Goal: Transaction & Acquisition: Purchase product/service

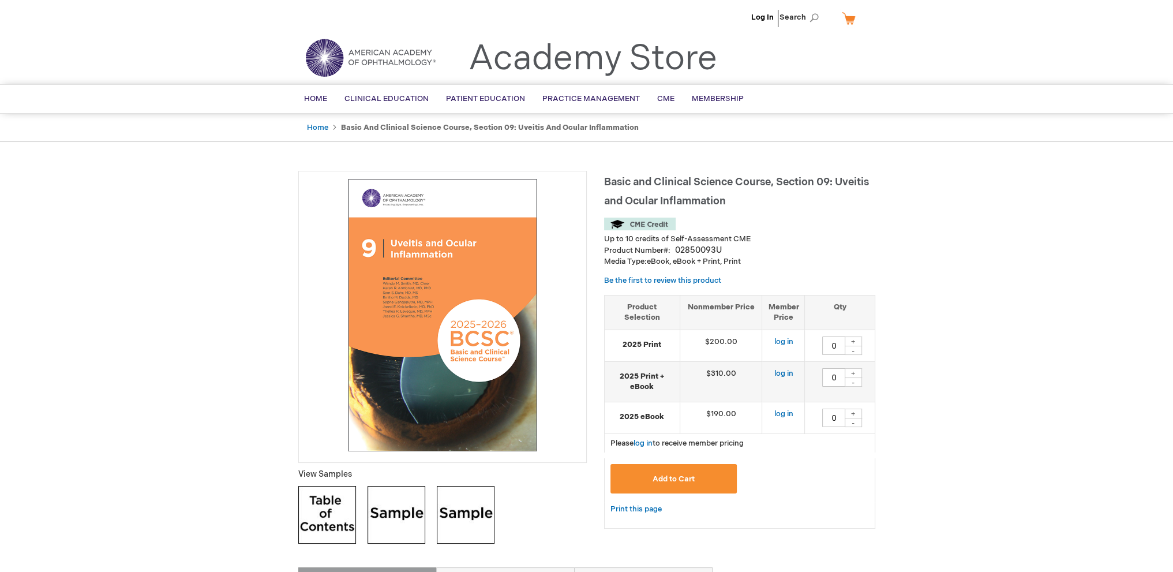
click at [854, 340] on div "+" at bounding box center [853, 341] width 17 height 10
type input "1"
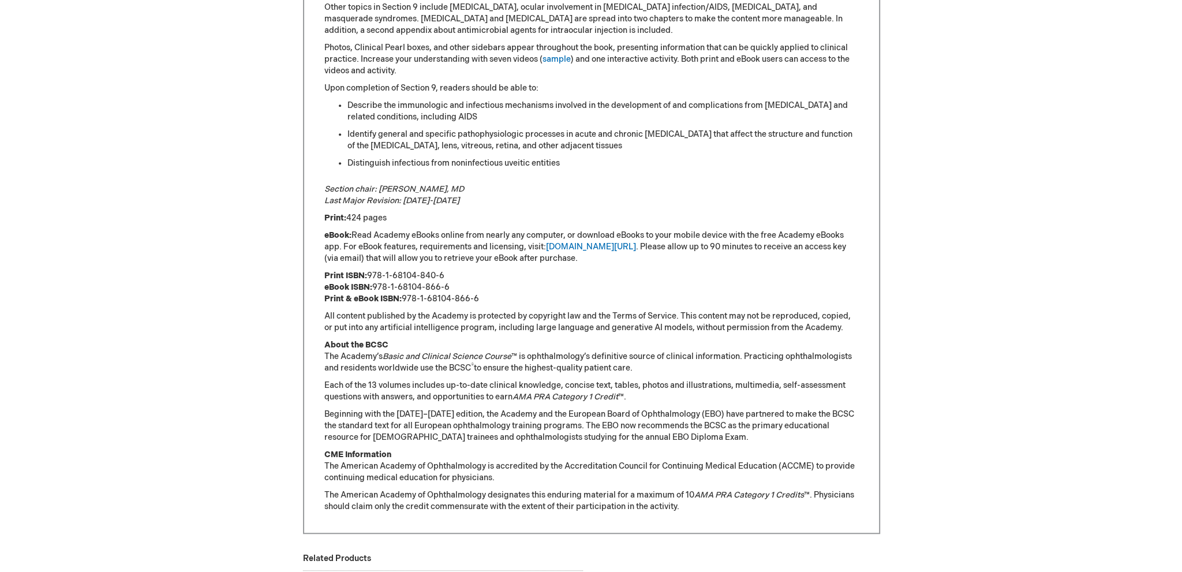
scroll to position [173, 0]
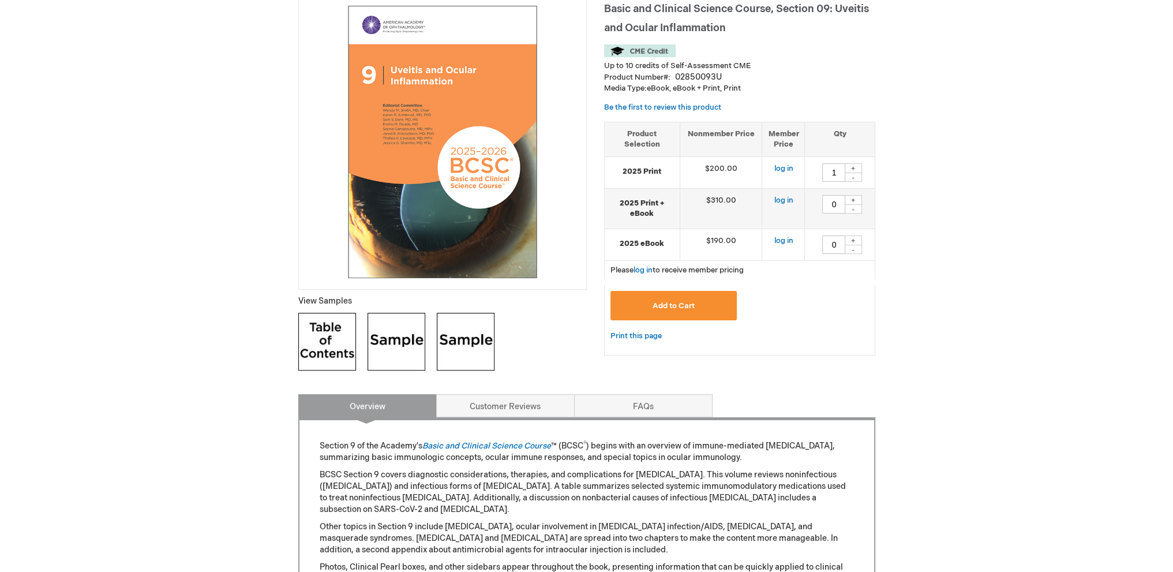
click at [684, 307] on span "Add to Cart" at bounding box center [674, 305] width 42 height 9
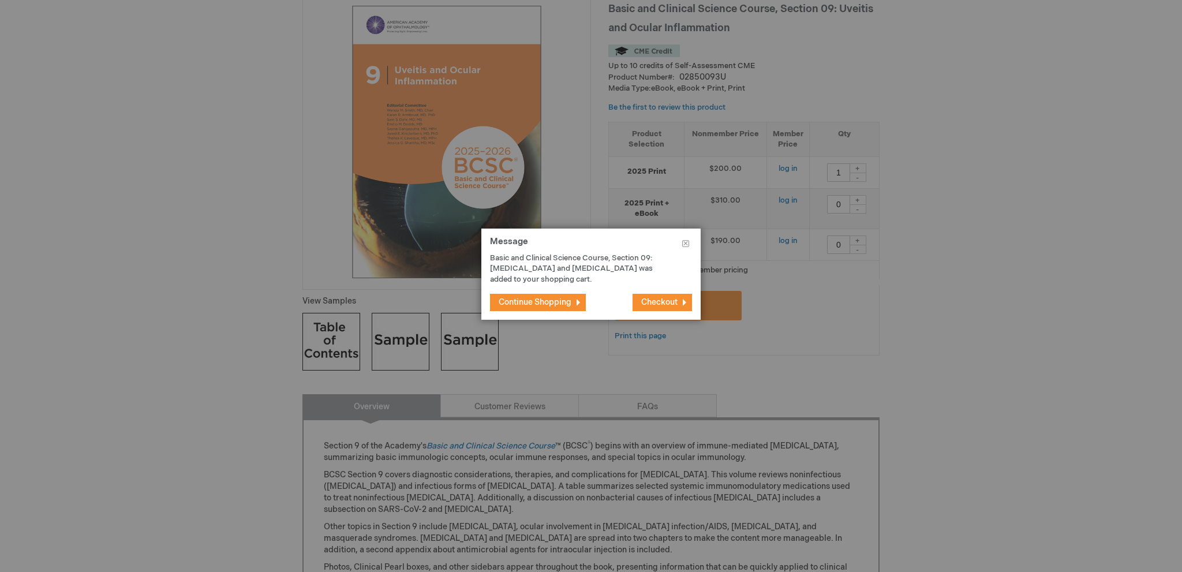
click at [672, 304] on span "Checkout" at bounding box center [659, 302] width 36 height 10
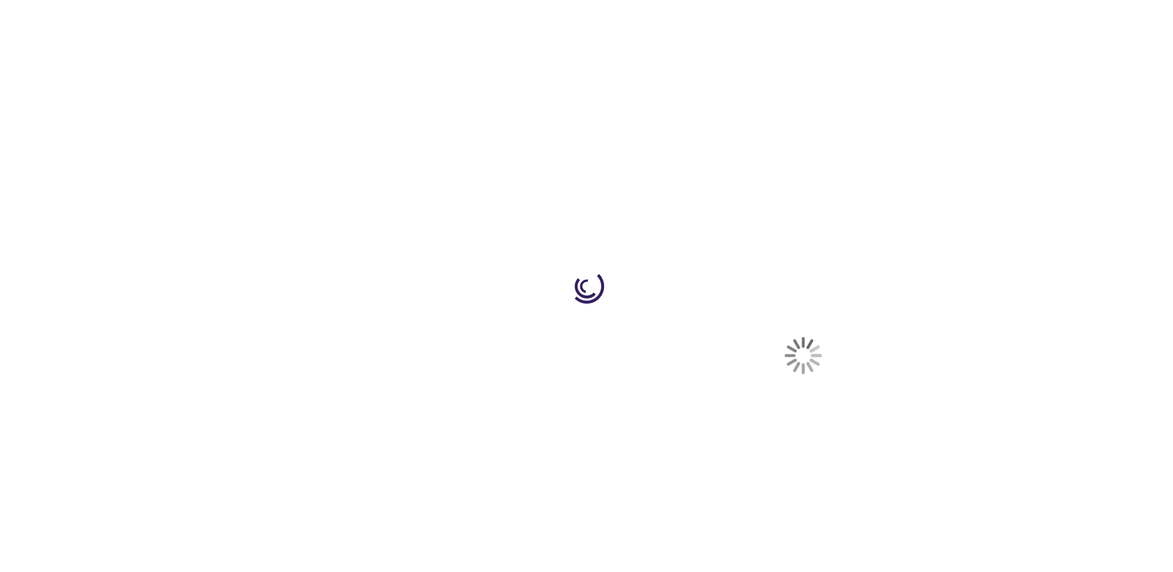
select select "US"
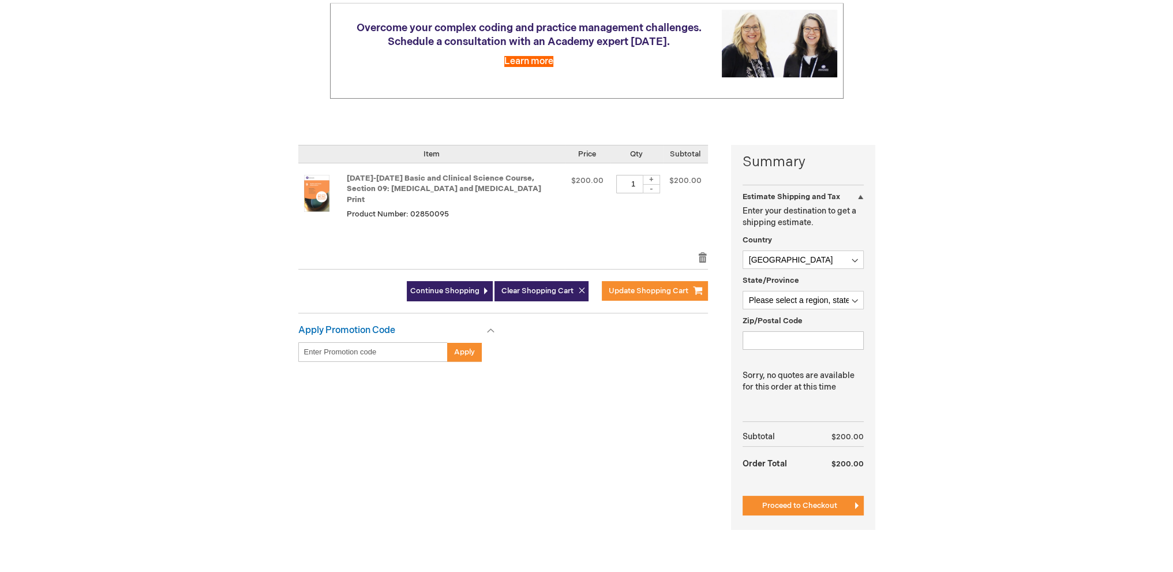
scroll to position [173, 0]
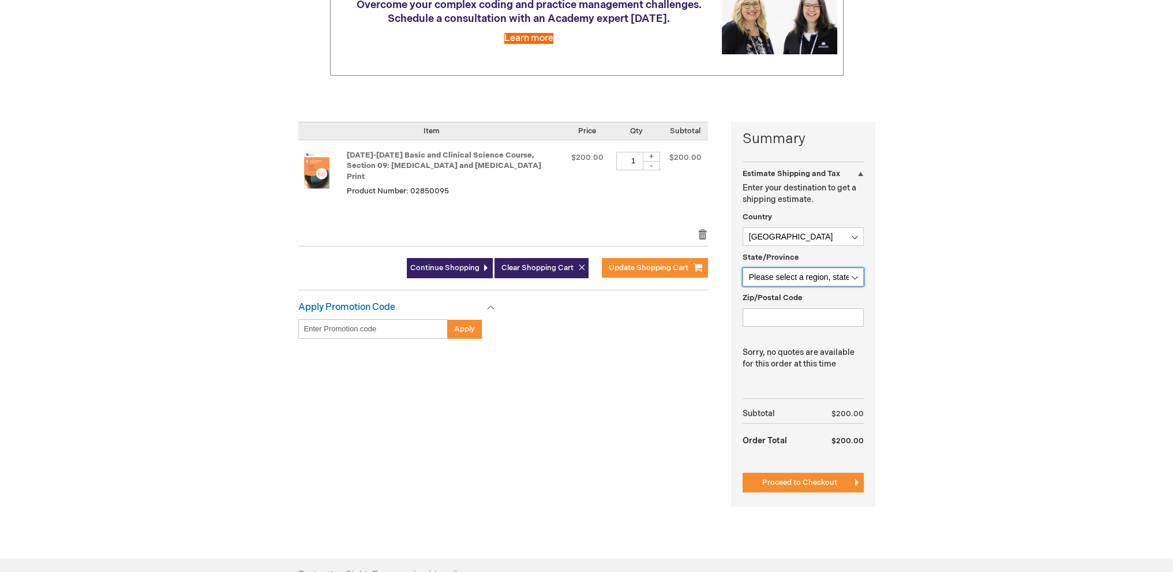
drag, startPoint x: 805, startPoint y: 278, endPoint x: 805, endPoint y: 272, distance: 5.8
click at [805, 276] on select "Please select a region, state or province. Alabama Alaska American Samoa Arizon…" at bounding box center [803, 277] width 121 height 18
select select "32"
click at [743, 268] on select "Please select a region, state or province. Alabama Alaska American Samoa Arizon…" at bounding box center [803, 277] width 121 height 18
click at [801, 312] on input "Zip/Postal Code" at bounding box center [803, 317] width 121 height 18
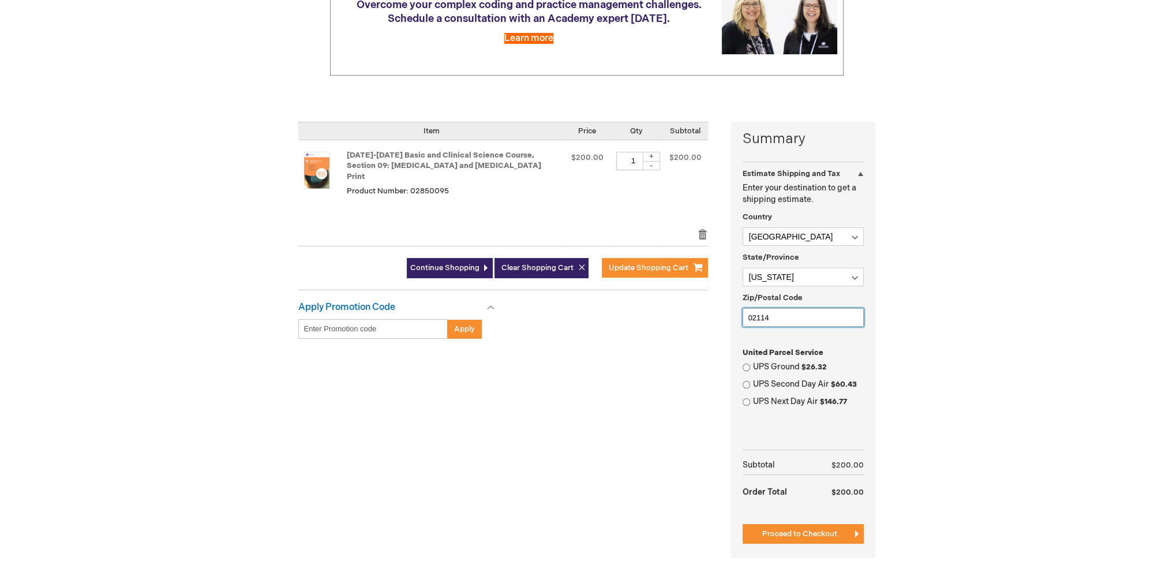
type input "02114"
click at [713, 370] on div "Summary Estimate Shipping and Tax Estimate Shipping and Tax Enter your destinat…" at bounding box center [586, 347] width 577 height 451
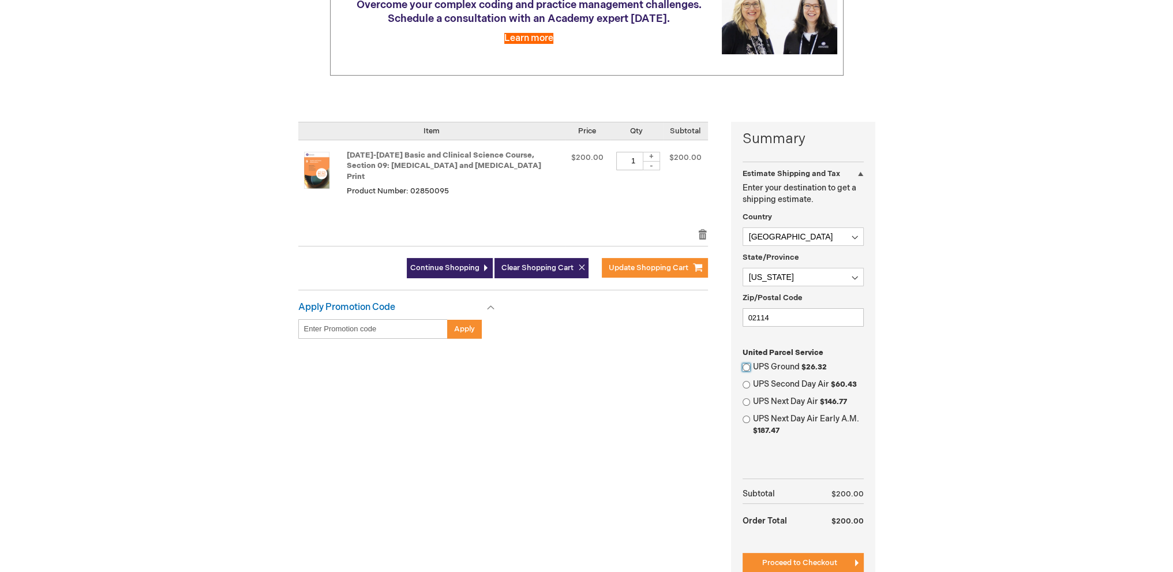
click at [747, 369] on input "UPS Ground $26.32" at bounding box center [747, 368] width 8 height 8
radio input "true"
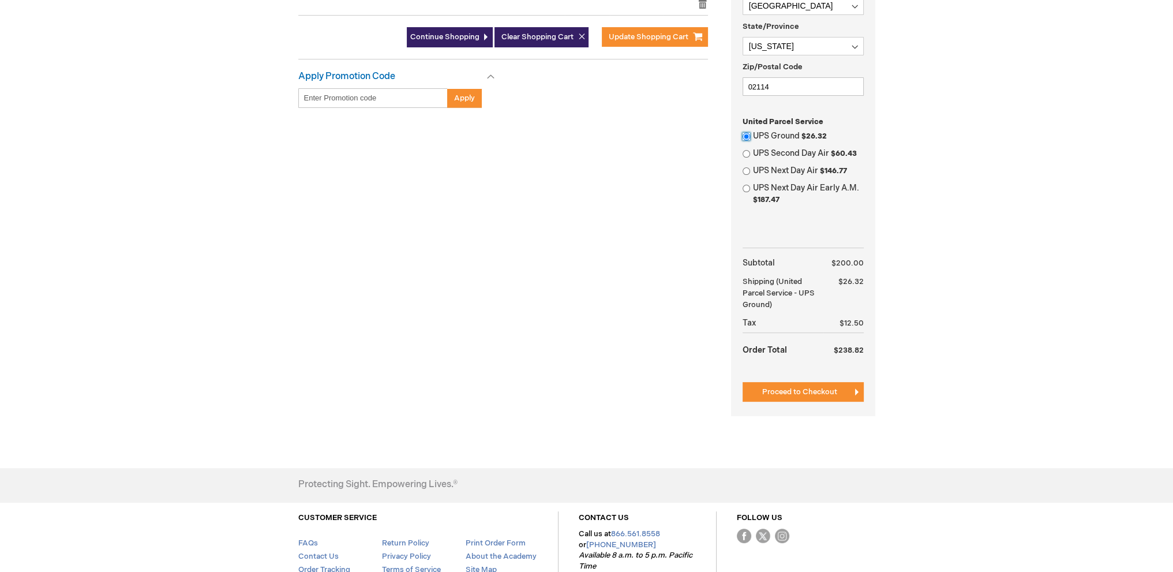
scroll to position [404, 0]
click at [825, 387] on span "Proceed to Checkout" at bounding box center [799, 391] width 75 height 9
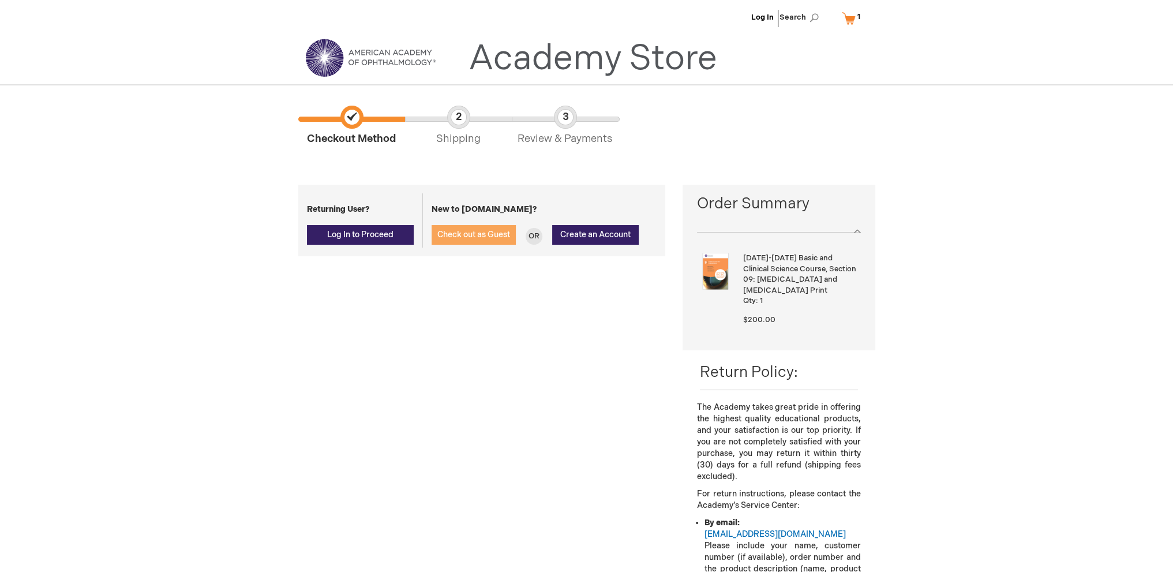
click at [482, 232] on span "Check out as Guest" at bounding box center [473, 235] width 73 height 10
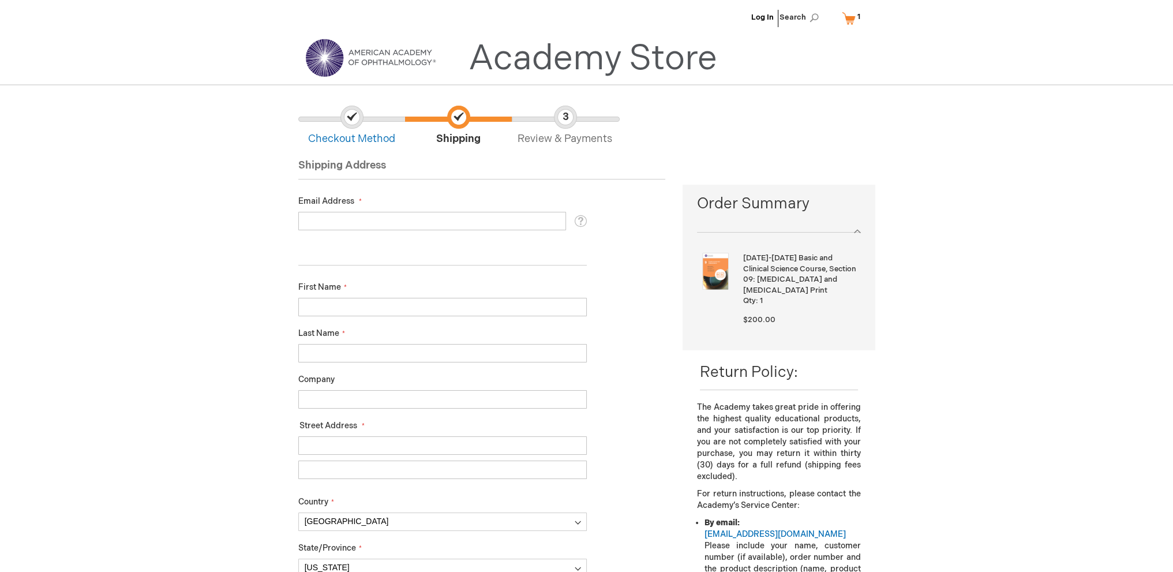
click at [376, 219] on input "Email Address" at bounding box center [432, 221] width 268 height 18
type input "paulo_bispo@meei.harvard.edu"
click at [346, 301] on input "First Name" at bounding box center [442, 307] width 288 height 18
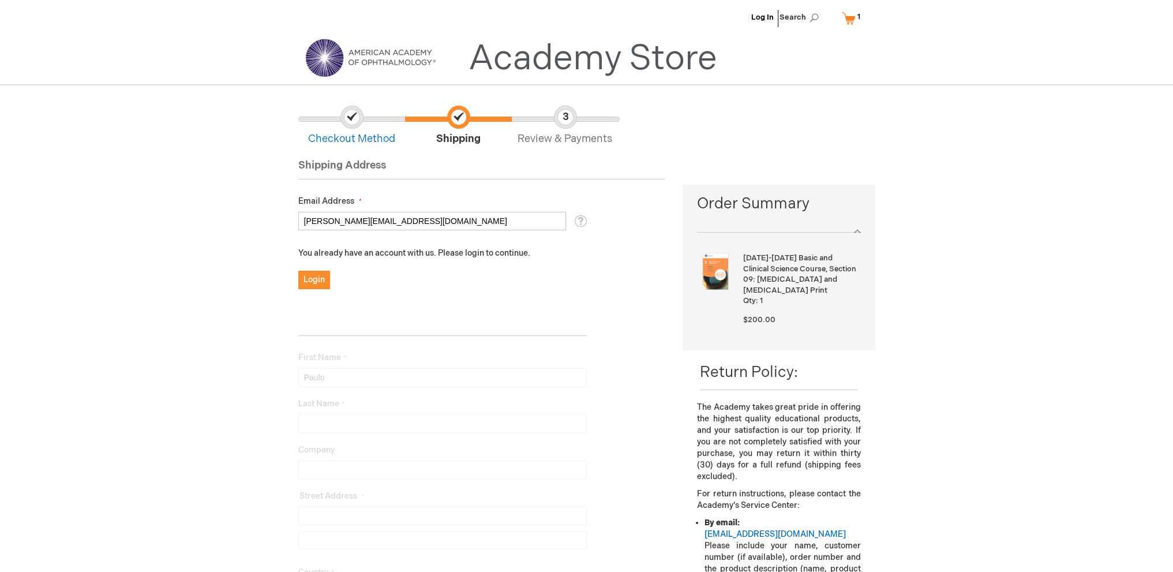
type input "Paulo"
click at [310, 283] on span "Login" at bounding box center [314, 280] width 21 height 10
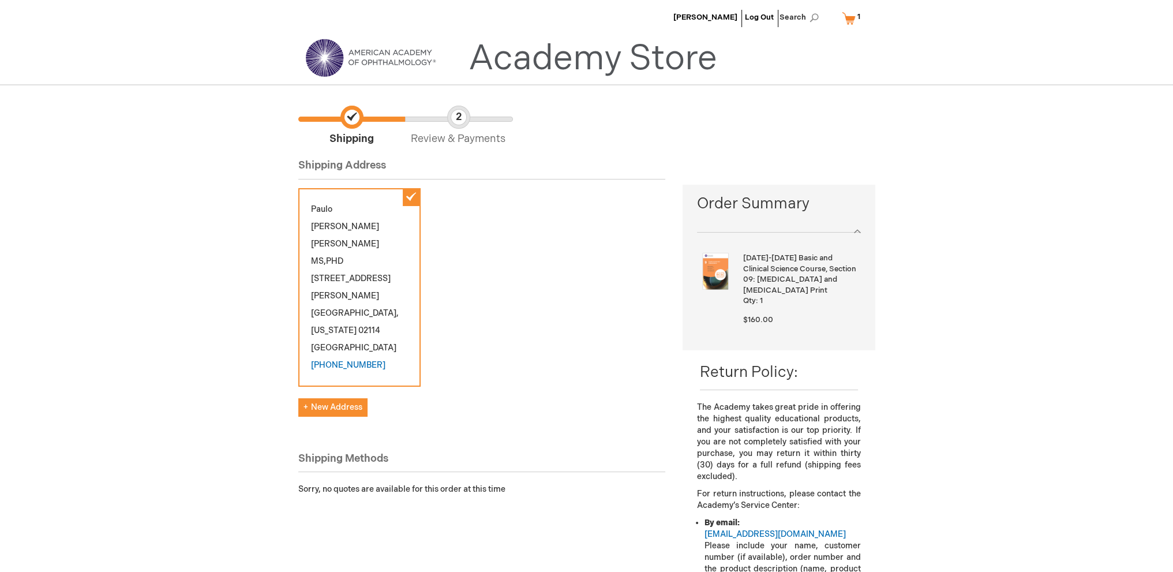
click at [613, 53] on link "Academy Store" at bounding box center [593, 59] width 249 height 42
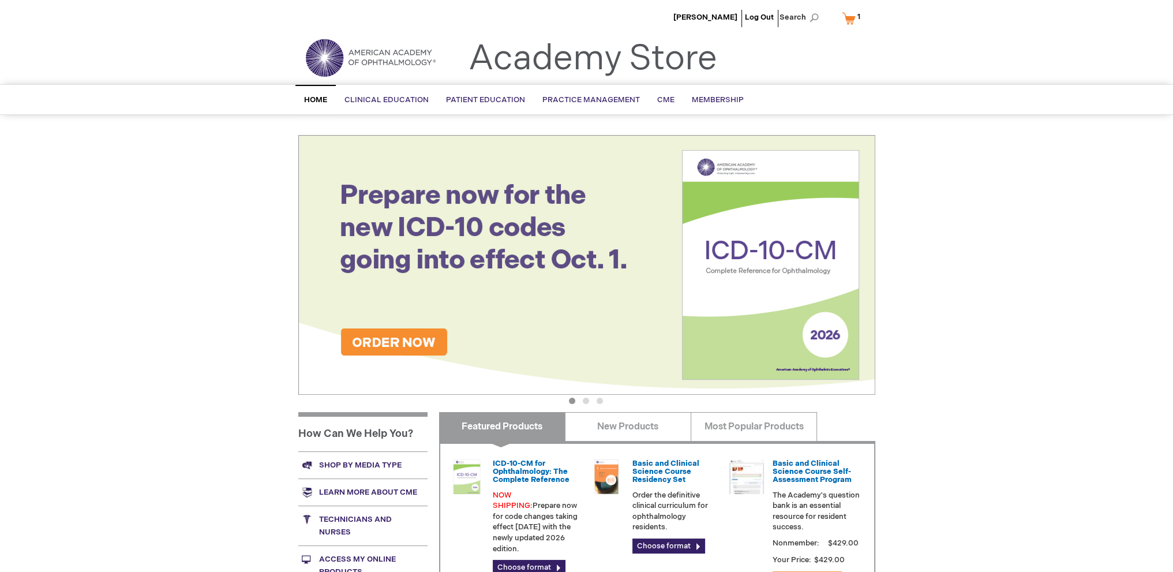
click at [848, 18] on link "My Cart 1 1 items" at bounding box center [854, 18] width 28 height 20
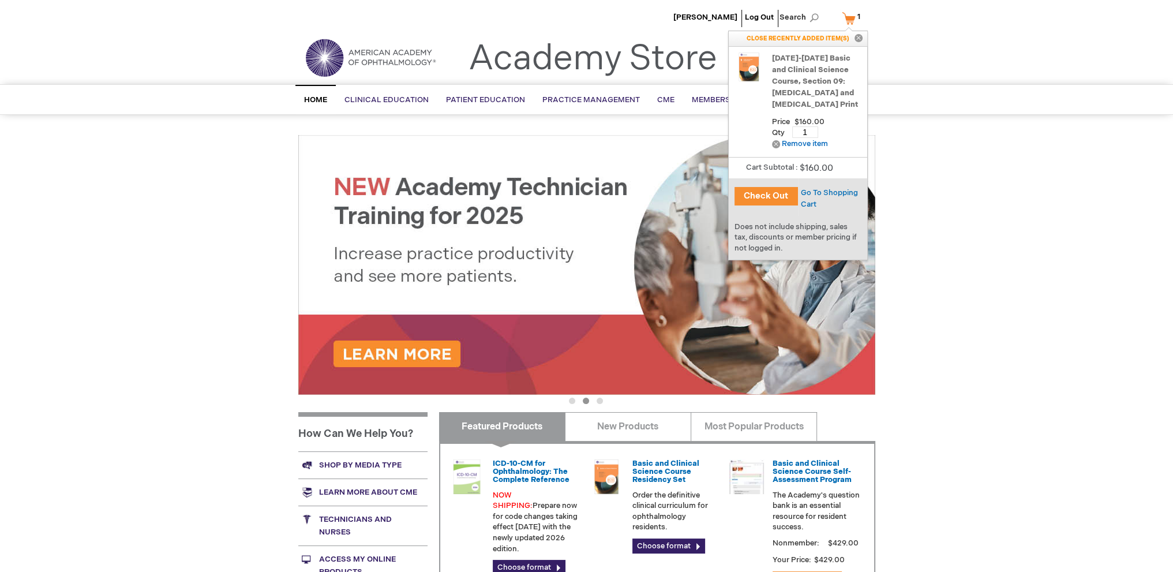
click at [785, 92] on link "[DATE]-[DATE] Basic and Clinical Science Course, Section 09: [MEDICAL_DATA] and…" at bounding box center [816, 82] width 89 height 58
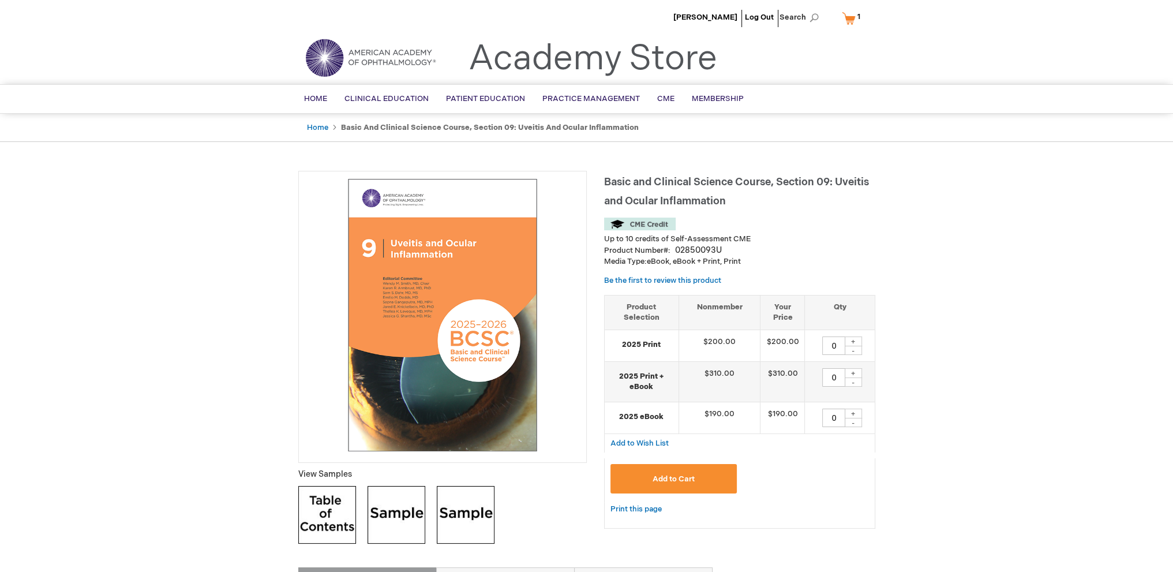
click at [854, 339] on div "+" at bounding box center [853, 341] width 17 height 10
type input "1"
click at [689, 477] on span "Add to Cart" at bounding box center [674, 478] width 42 height 9
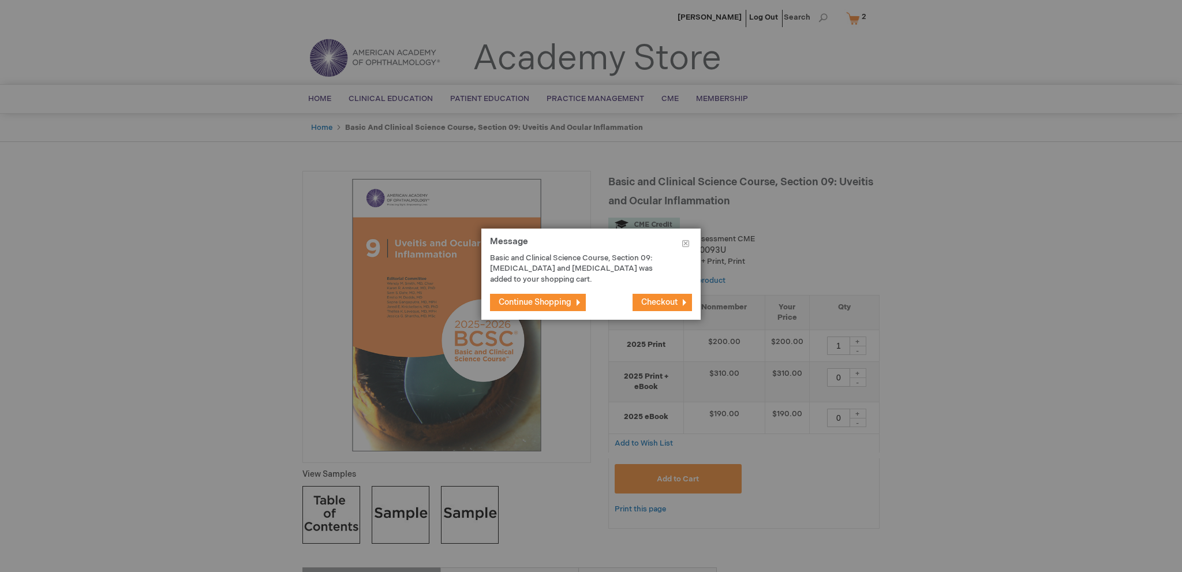
click at [661, 305] on span "Checkout" at bounding box center [659, 302] width 36 height 10
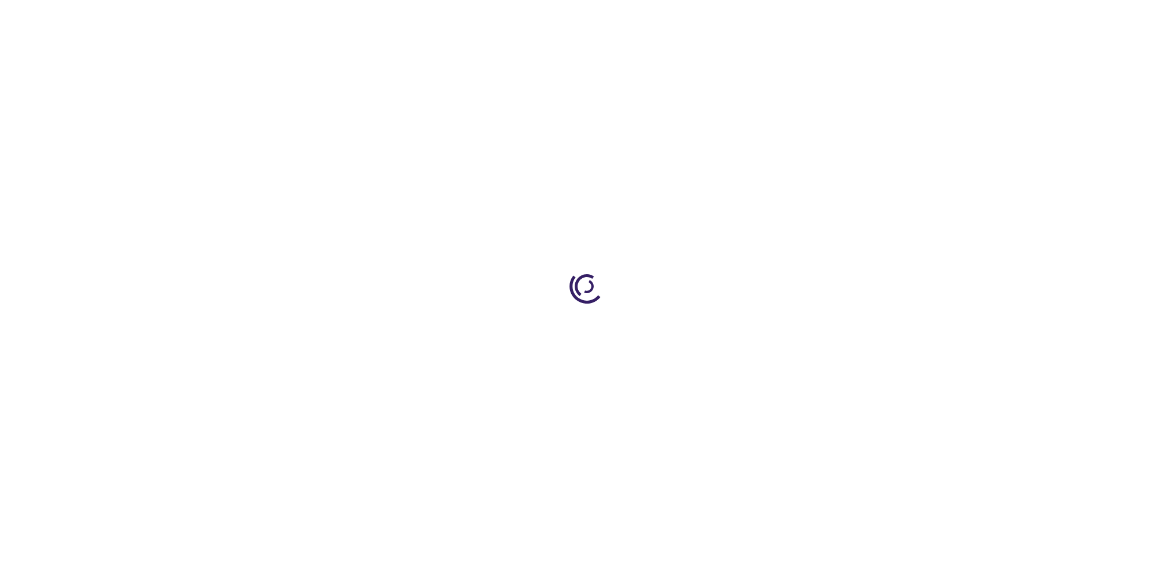
select select "US"
select select "32"
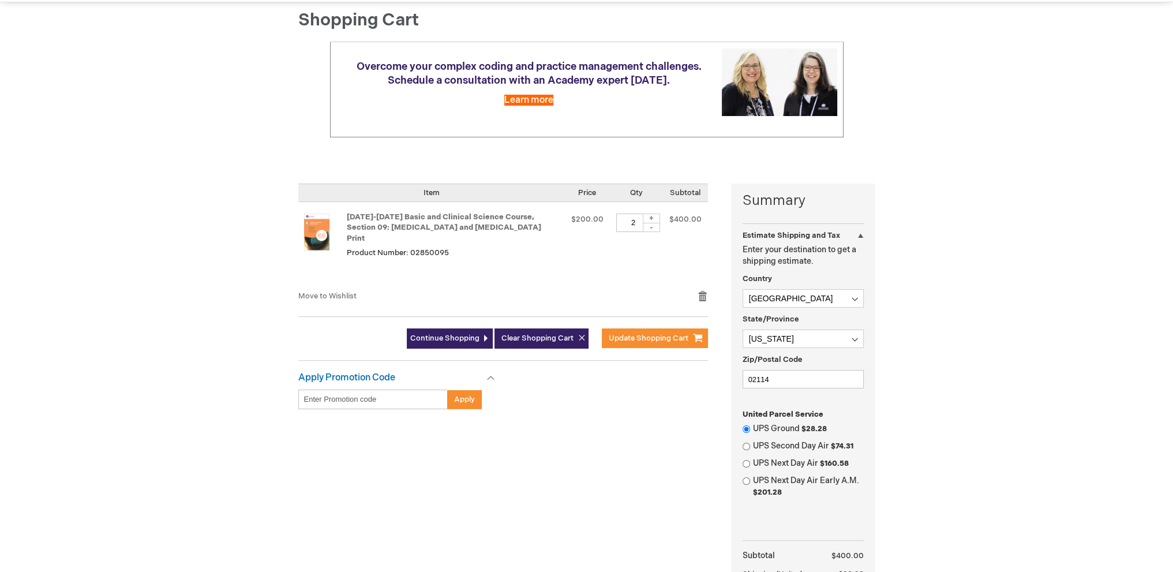
scroll to position [115, 0]
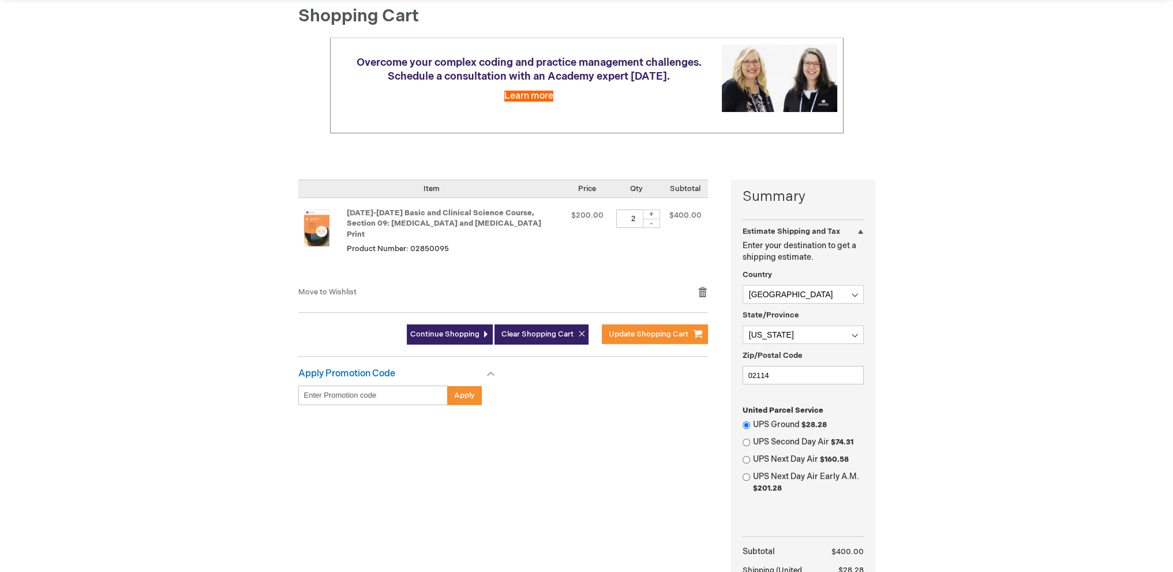
click at [651, 223] on div "-" at bounding box center [651, 223] width 17 height 9
type input "1"
click at [655, 329] on span "Update Shopping Cart" at bounding box center [649, 333] width 80 height 9
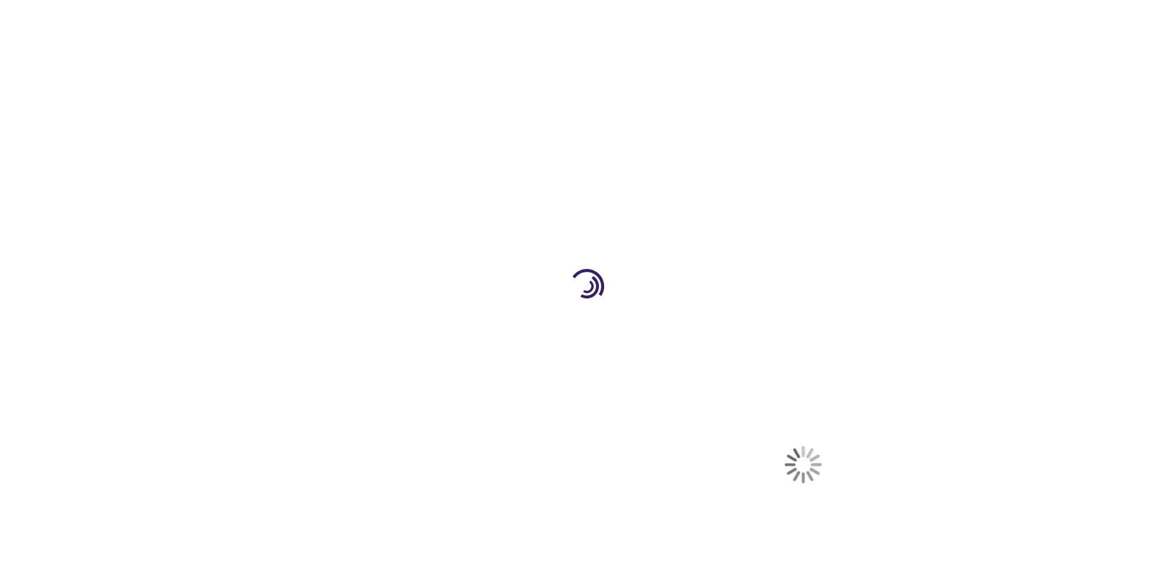
select select "US"
select select "32"
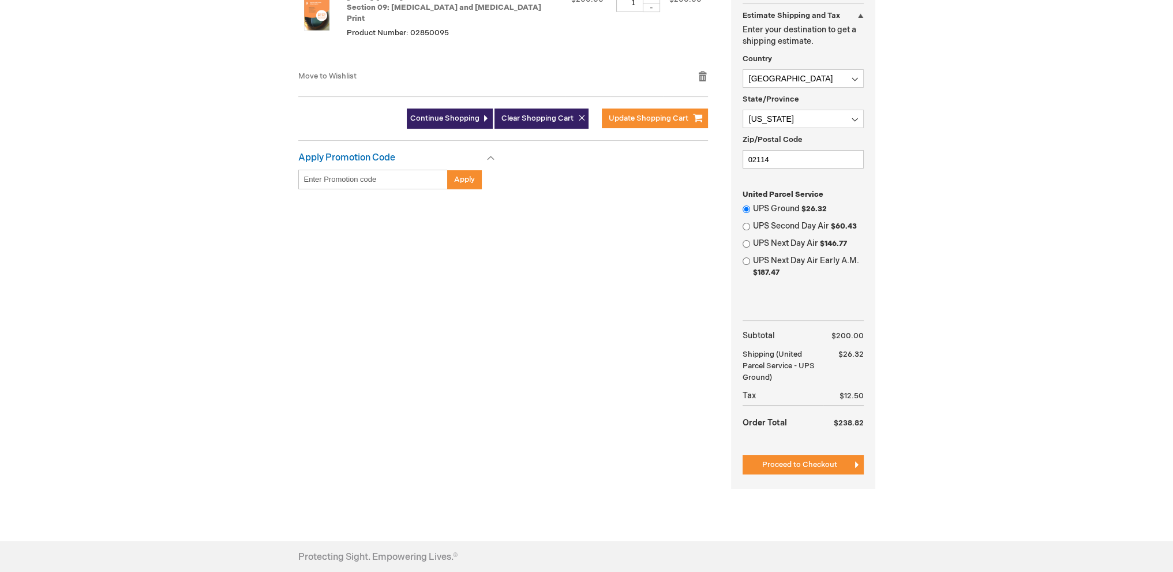
scroll to position [346, 0]
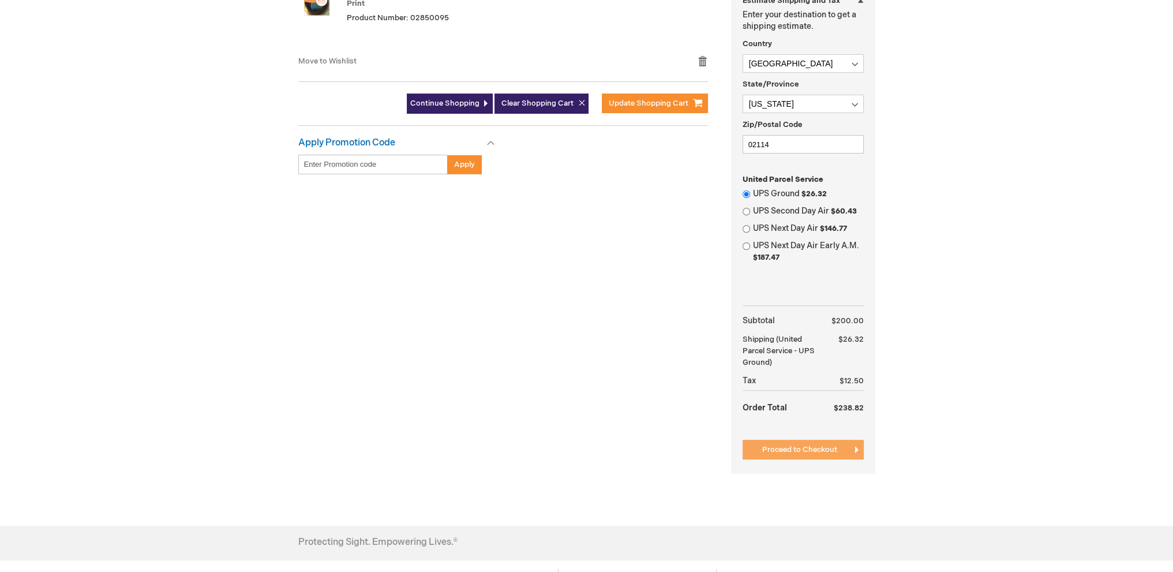
click at [784, 446] on span "Proceed to Checkout" at bounding box center [799, 449] width 75 height 9
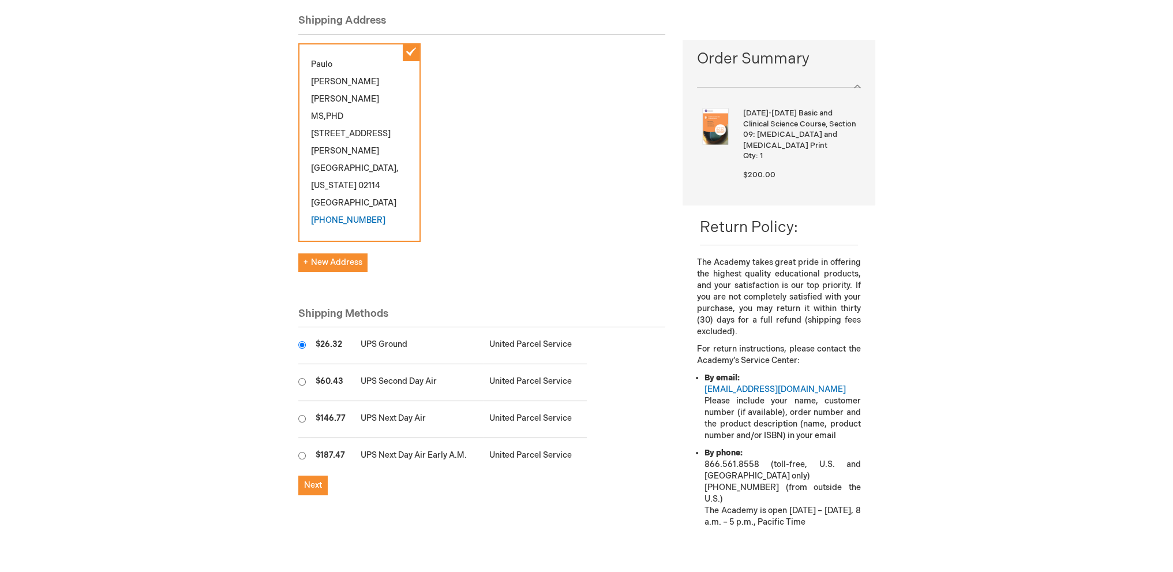
scroll to position [173, 0]
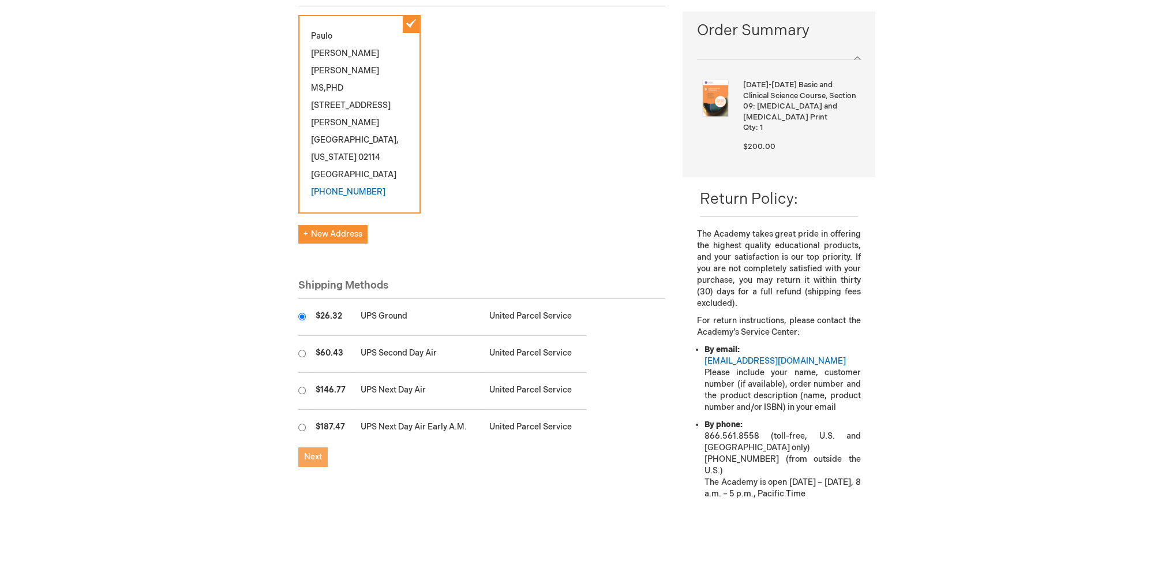
click at [316, 452] on span "Next" at bounding box center [313, 457] width 18 height 10
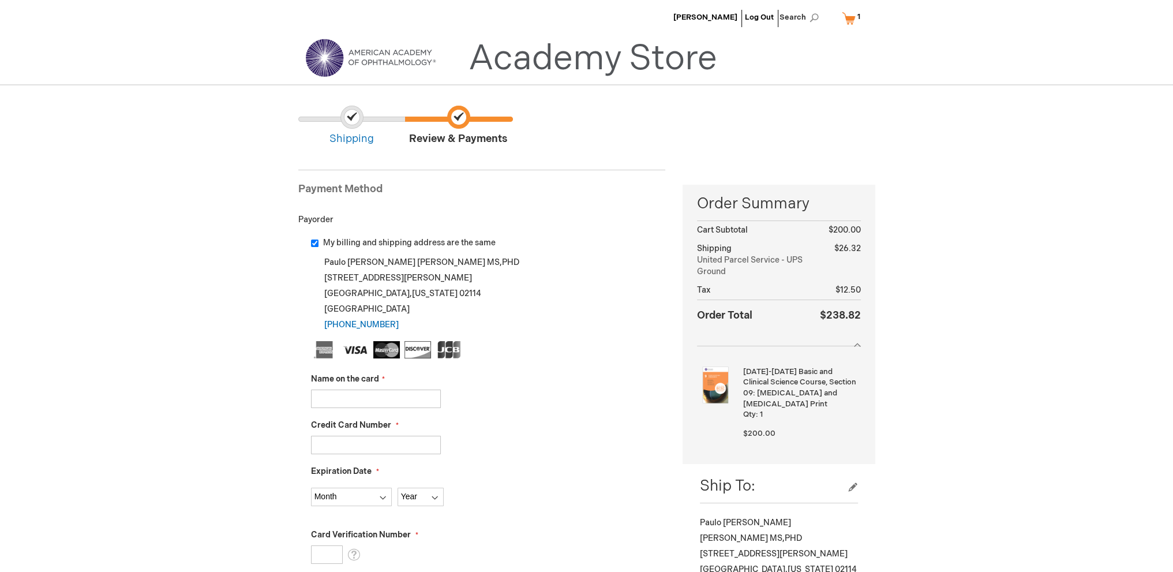
click at [316, 242] on input "My billing and shipping address are the same" at bounding box center [315, 243] width 8 height 8
checkbox input "false"
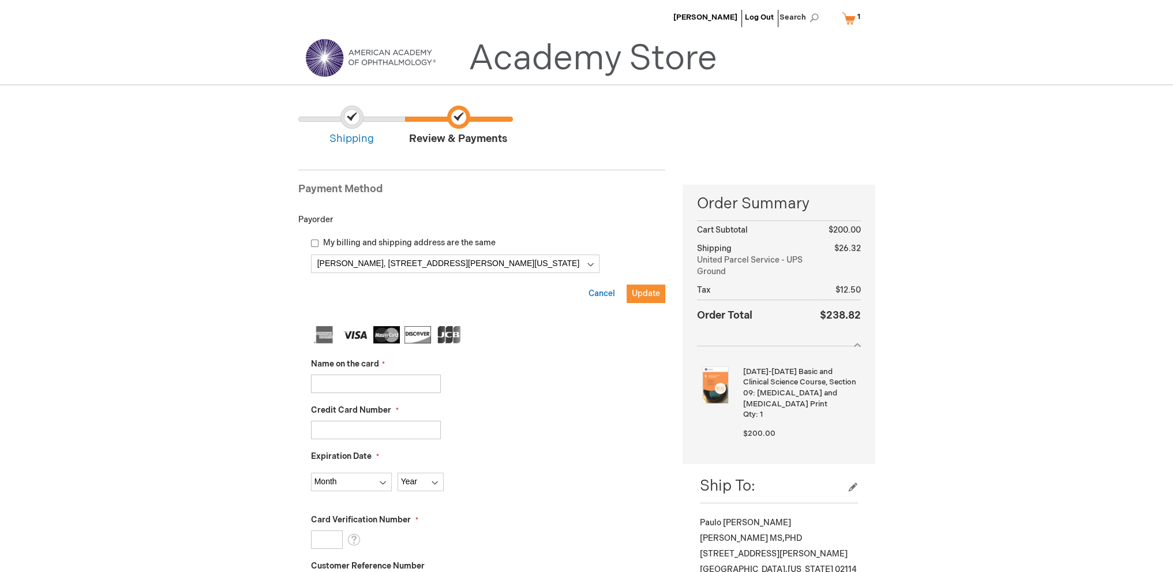
click at [365, 381] on input "Name on the card" at bounding box center [376, 383] width 130 height 18
type input "Paulo [PERSON_NAME] [PERSON_NAME]"
type input "[CREDIT_CARD_NUMBER]"
select select "8"
select select "2027"
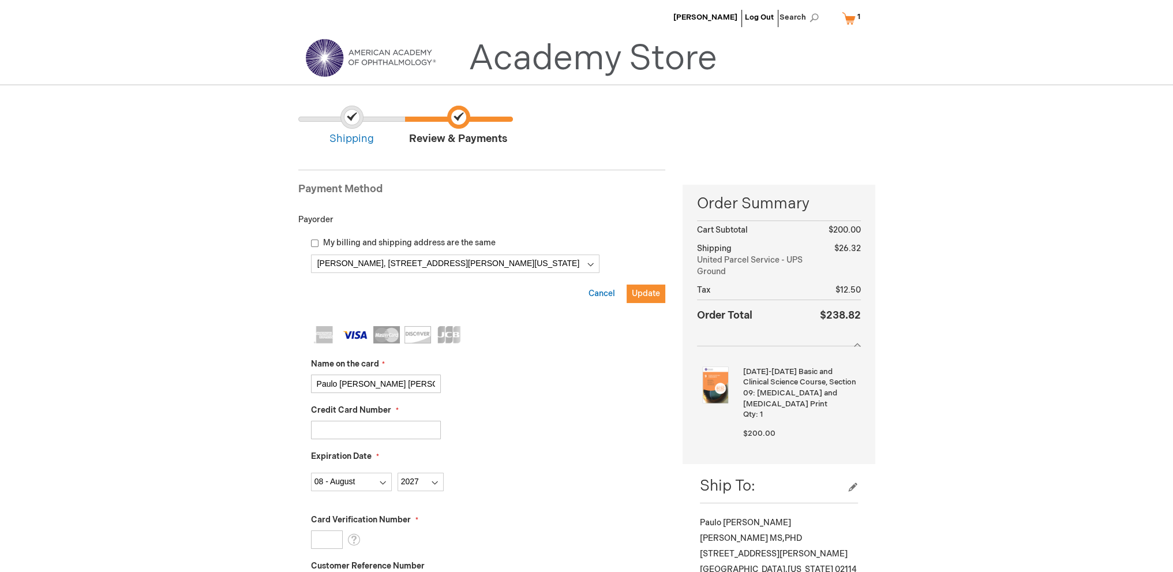
click at [554, 388] on div "Paulo José Martins Bispo" at bounding box center [488, 383] width 355 height 18
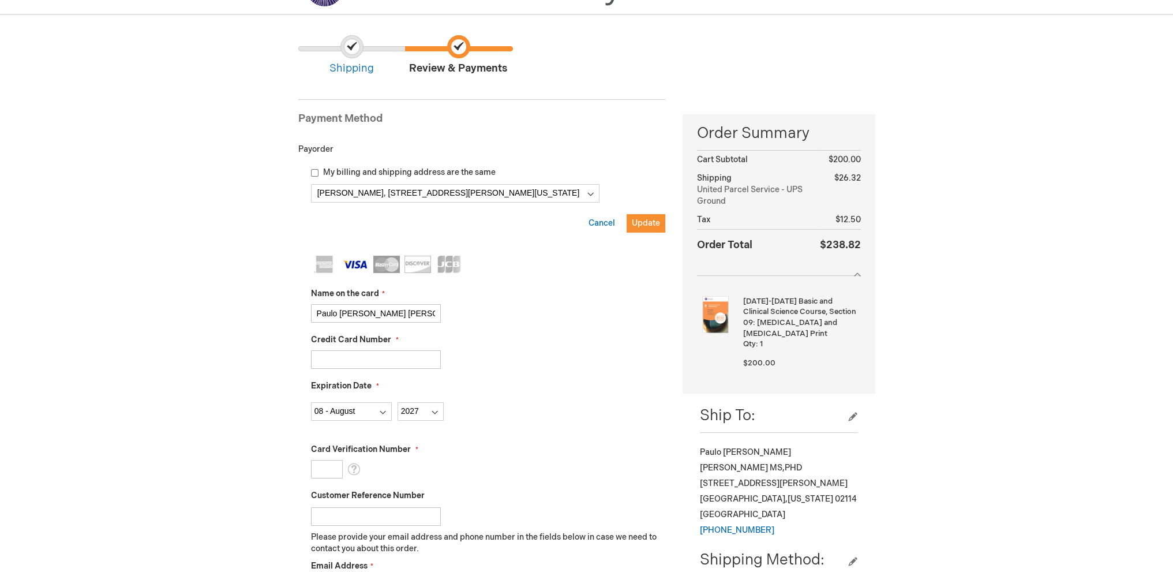
scroll to position [231, 0]
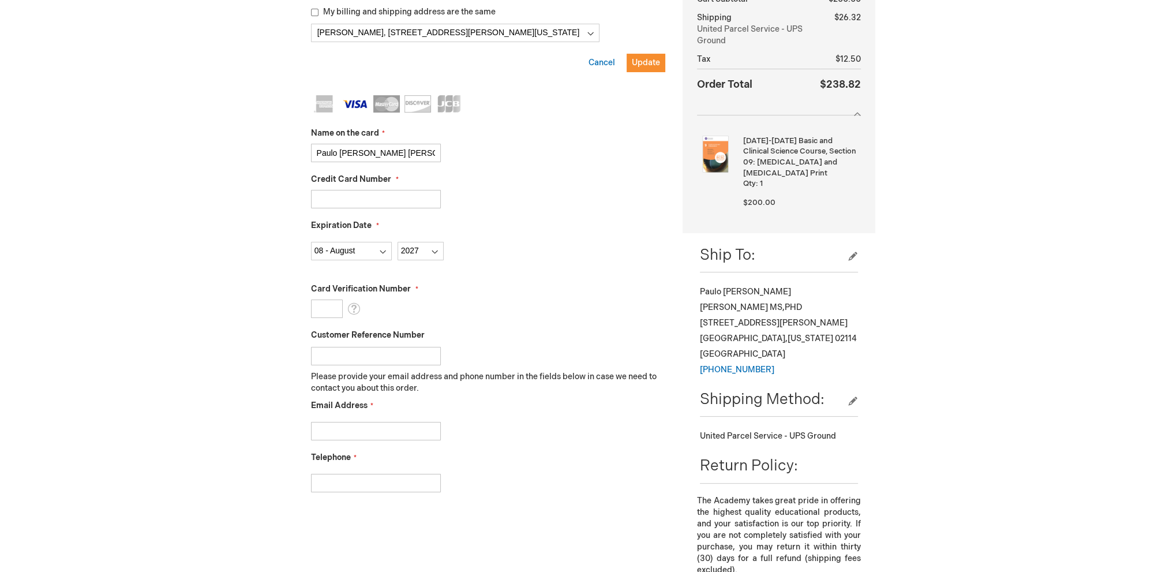
click at [321, 304] on input "Card Verification Number" at bounding box center [327, 308] width 32 height 18
type input "276"
click at [373, 350] on input "Customer Reference Number" at bounding box center [376, 356] width 130 height 18
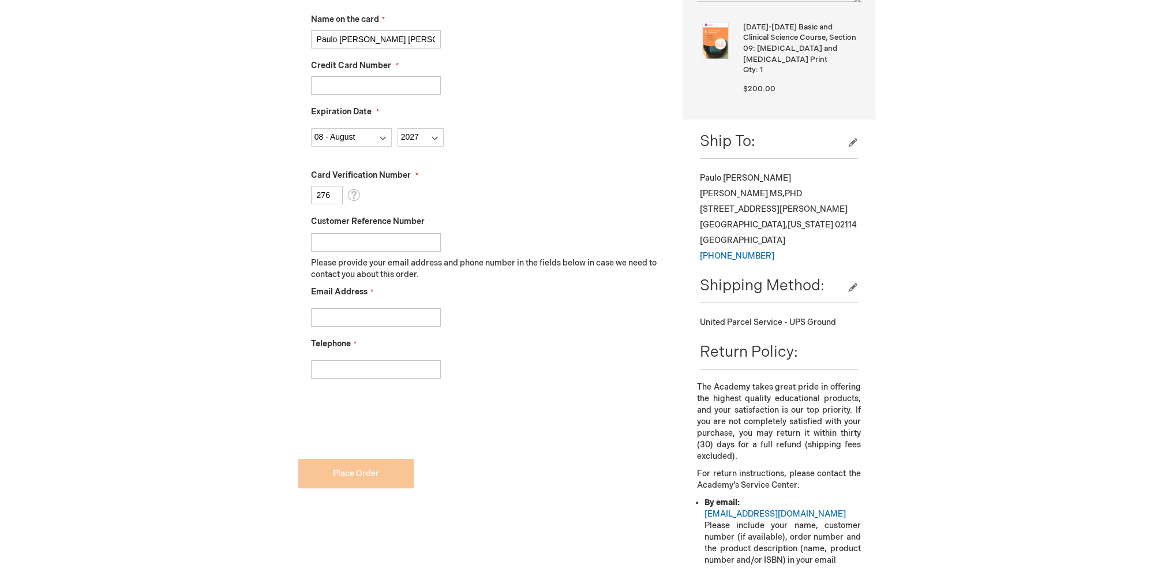
scroll to position [346, 0]
click at [348, 313] on input "Email Address" at bounding box center [376, 315] width 130 height 18
type input "paulo_bispo@meei.harvard.edu"
type input "6178181879"
click at [569, 372] on div "6178181879" at bounding box center [488, 365] width 355 height 24
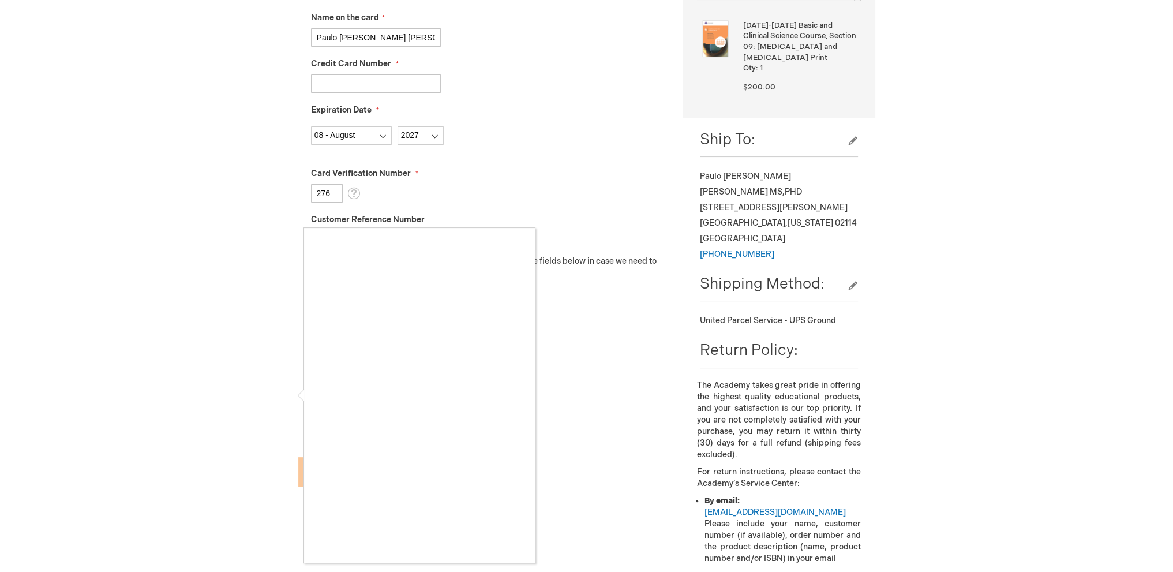
checkbox input "true"
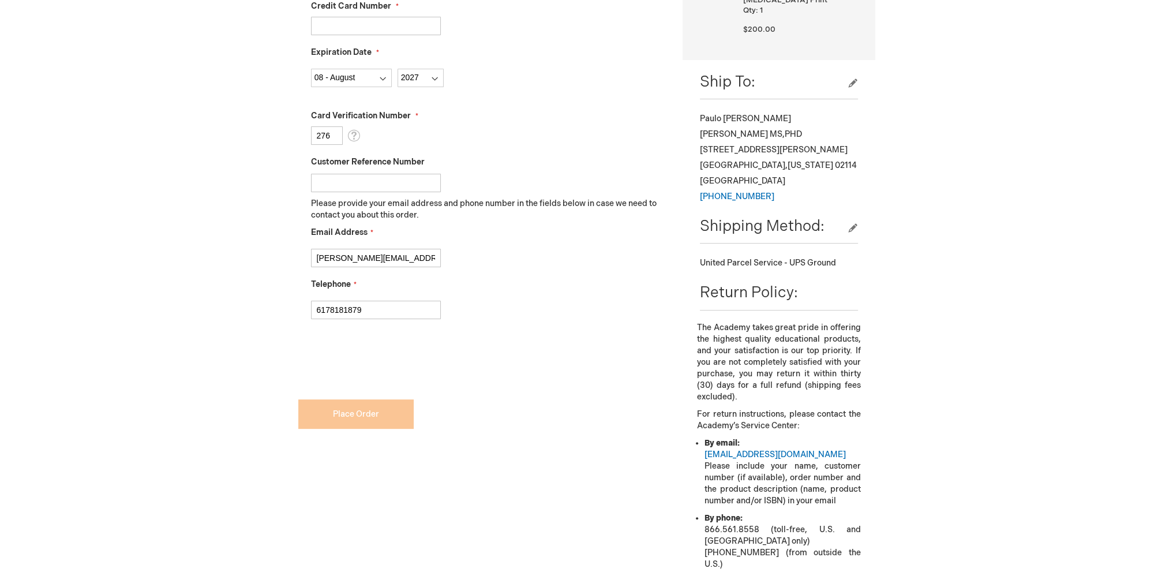
scroll to position [288, 0]
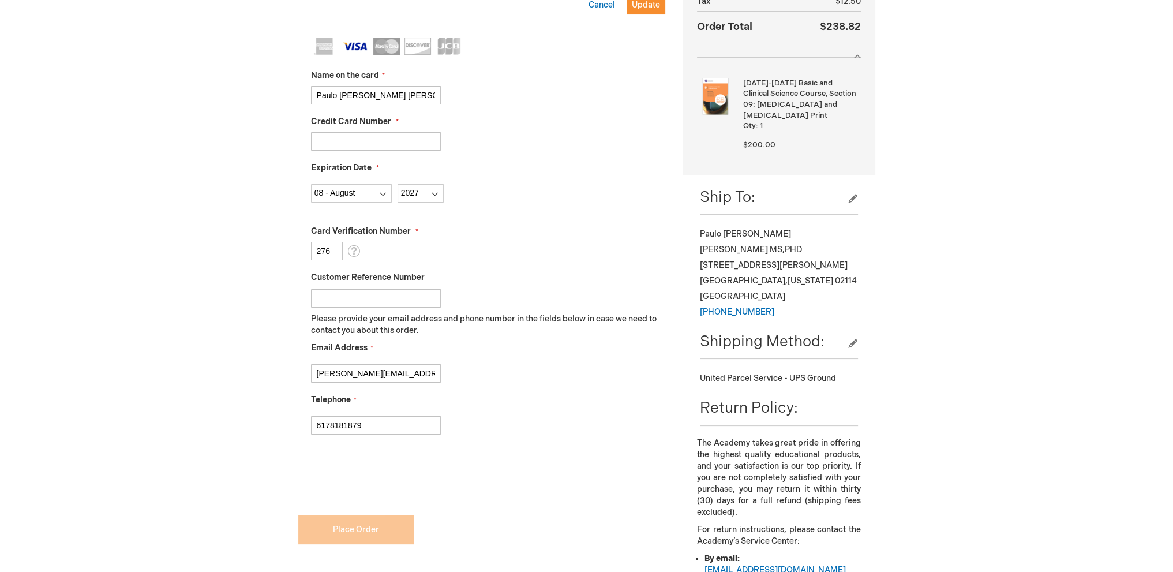
click at [401, 293] on input "Customer Reference Number" at bounding box center [376, 298] width 130 height 18
click at [487, 253] on div "Card Verification Number 276 What is this?" at bounding box center [488, 243] width 355 height 35
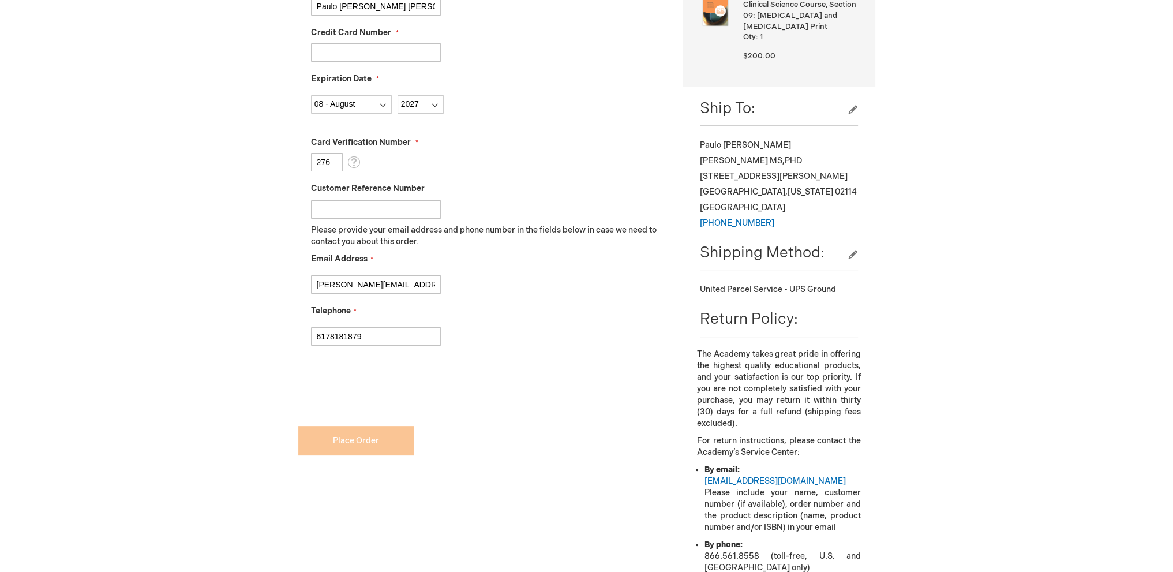
scroll to position [462, 0]
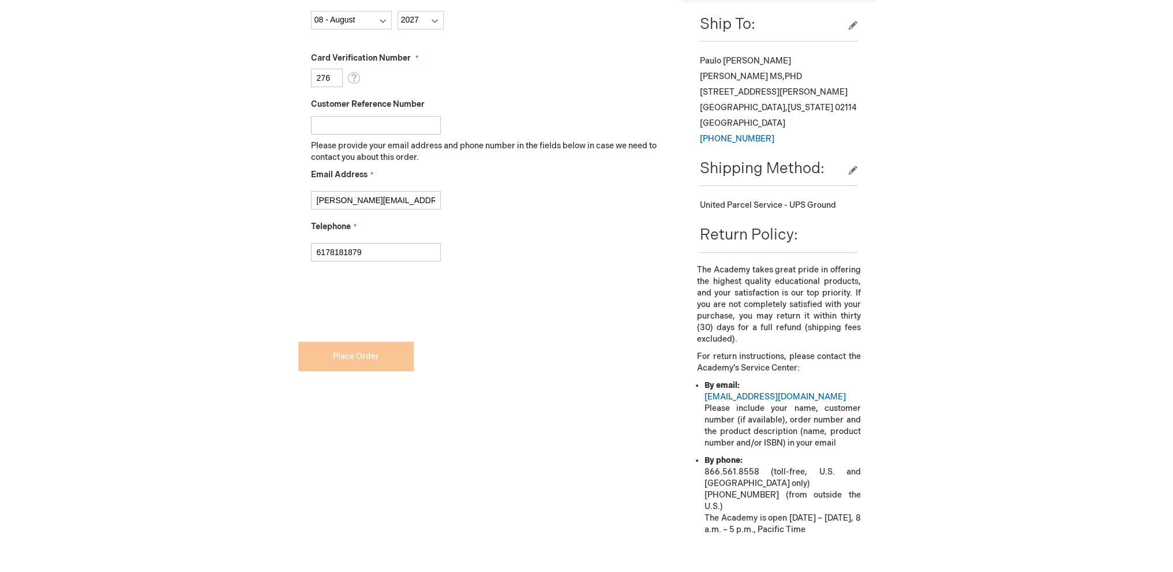
click at [401, 355] on form "Payment Information Payment Method Payorder My billing and shipping address are…" at bounding box center [482, 50] width 368 height 709
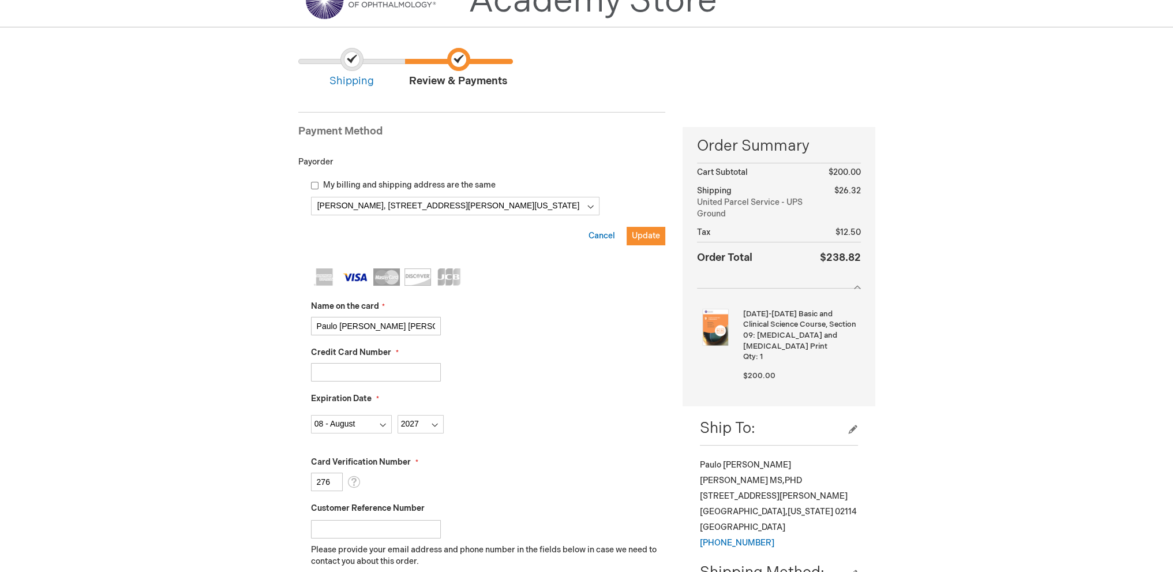
scroll to position [0, 0]
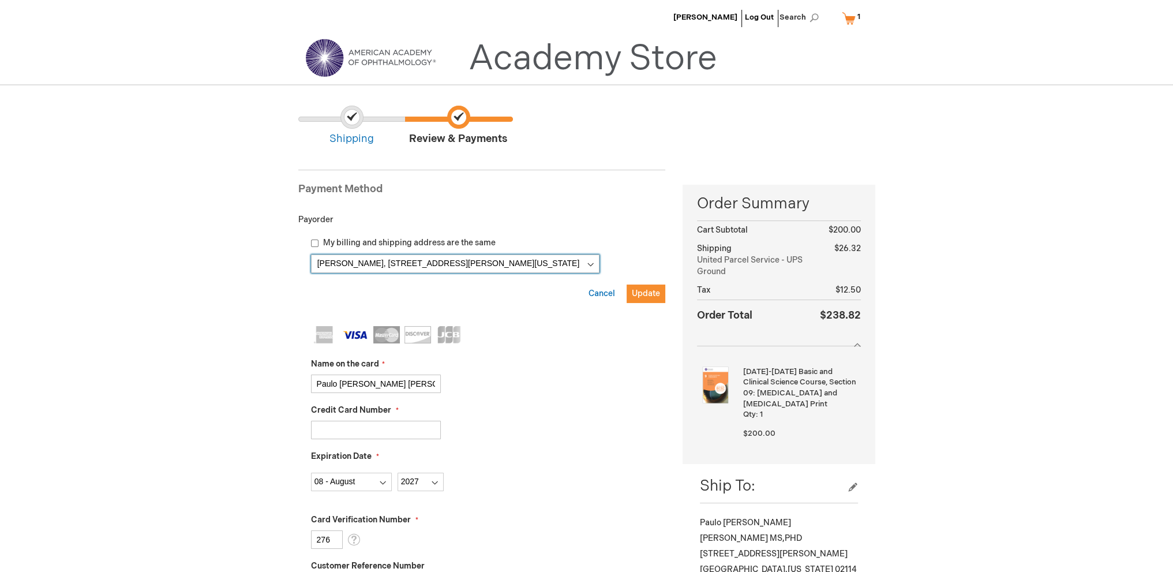
click at [587, 265] on select "Paulo Bispo, 243 Charles St , Boston, Massachusetts 02114, United States New Ad…" at bounding box center [455, 263] width 288 height 18
click at [639, 290] on span "Update" at bounding box center [646, 293] width 28 height 10
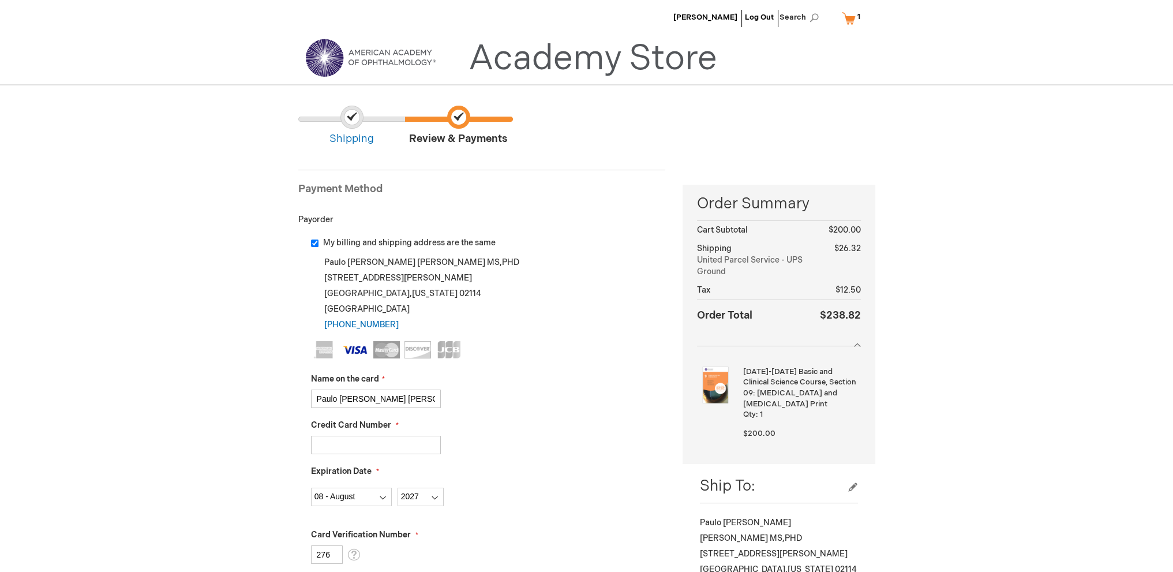
click at [314, 240] on input "My billing and shipping address are the same" at bounding box center [315, 243] width 8 height 8
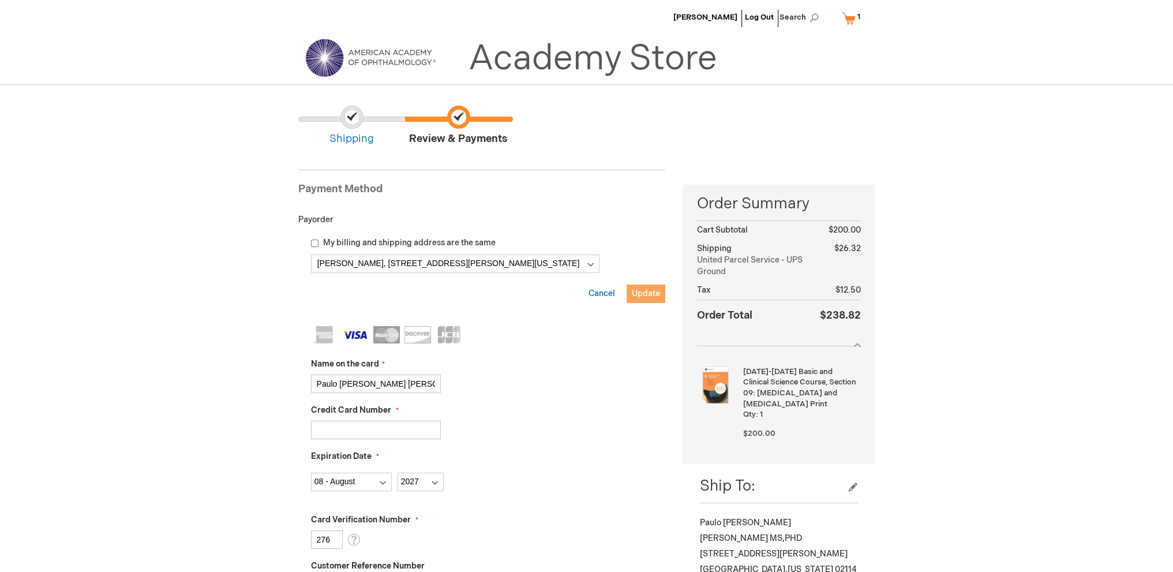
click at [642, 293] on span "Update" at bounding box center [646, 293] width 28 height 10
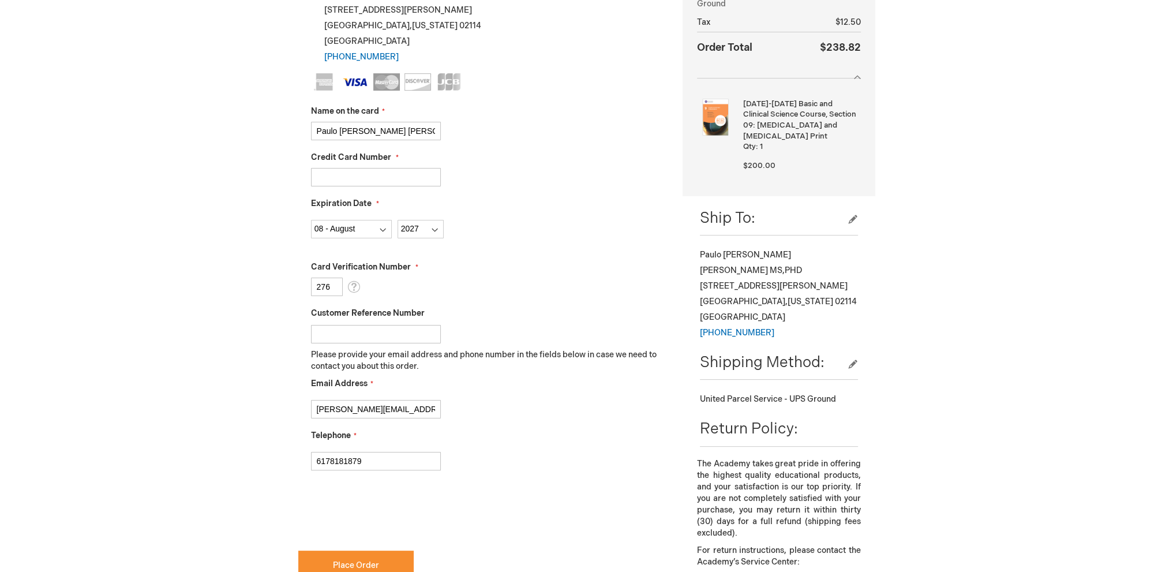
scroll to position [115, 0]
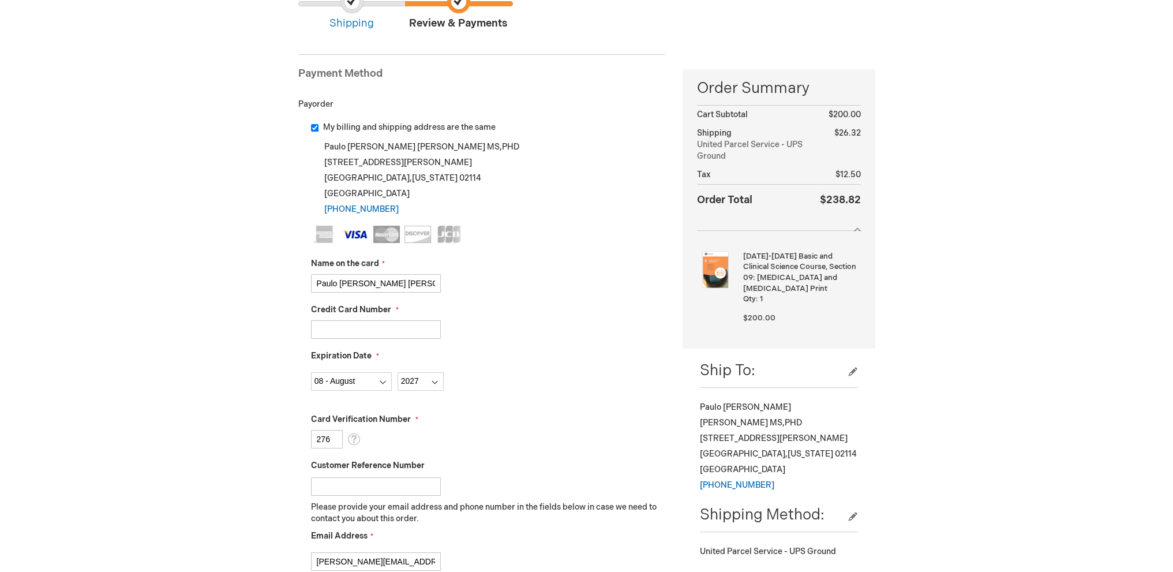
click at [316, 127] on input "My billing and shipping address are the same" at bounding box center [315, 128] width 8 height 8
checkbox input "false"
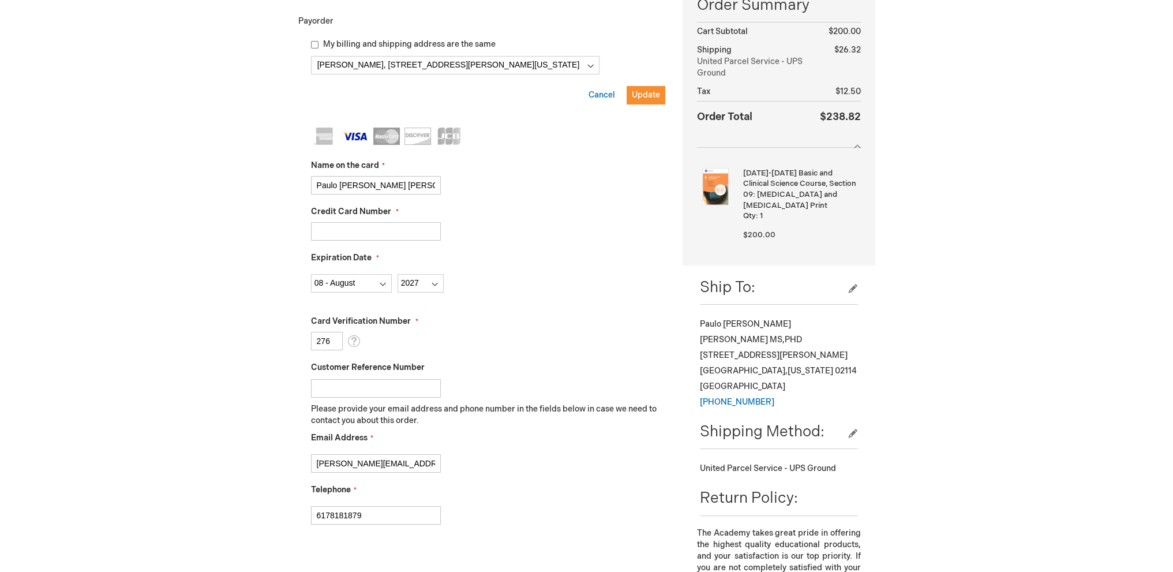
scroll to position [0, 0]
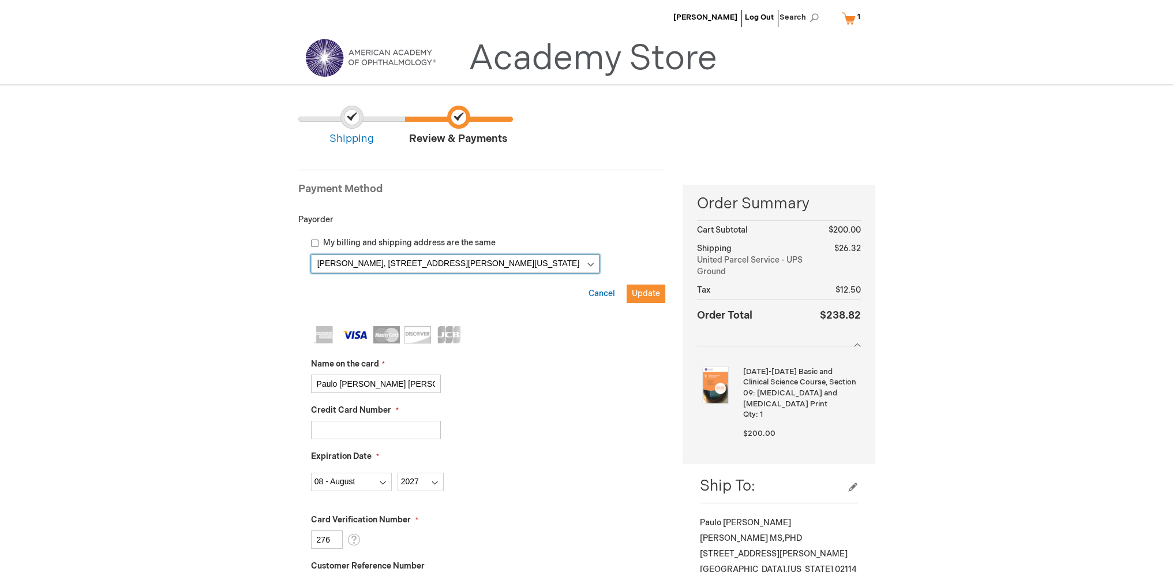
click at [593, 264] on select "Paulo Bispo, 243 Charles St , Boston, Massachusetts 02114, United States New Ad…" at bounding box center [455, 263] width 288 height 18
select select
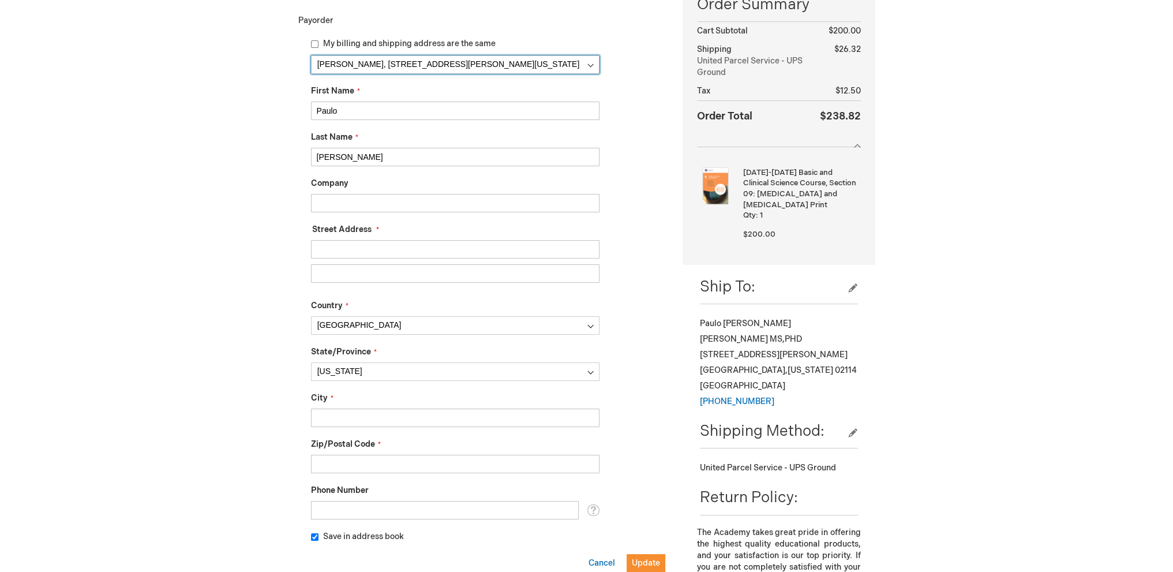
scroll to position [173, 0]
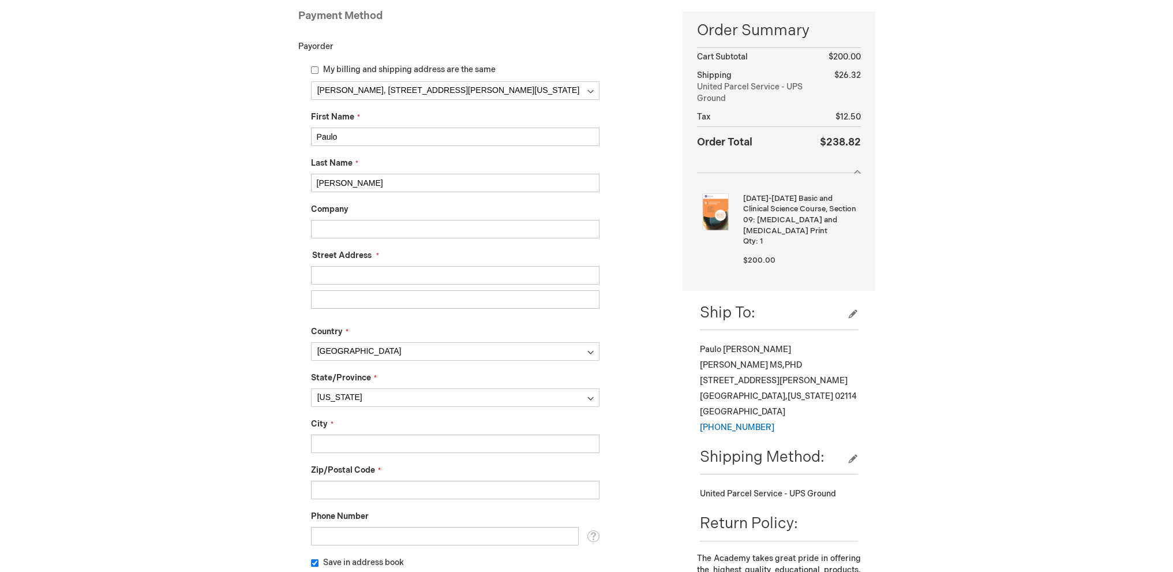
click at [358, 133] on input "Paulo" at bounding box center [455, 137] width 288 height 18
type input "Paulo Jose"
type input "Martins Bispo"
type input "[STREET_ADDRESS]"
type input "Unit 403"
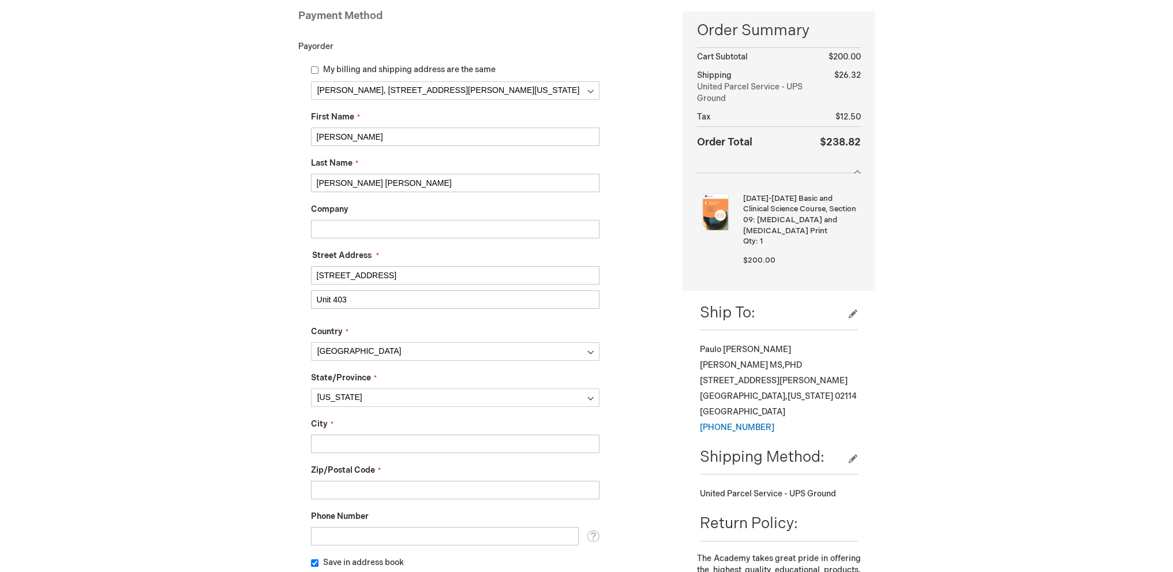
type input "Boston"
type input "02128"
type input "6178181879"
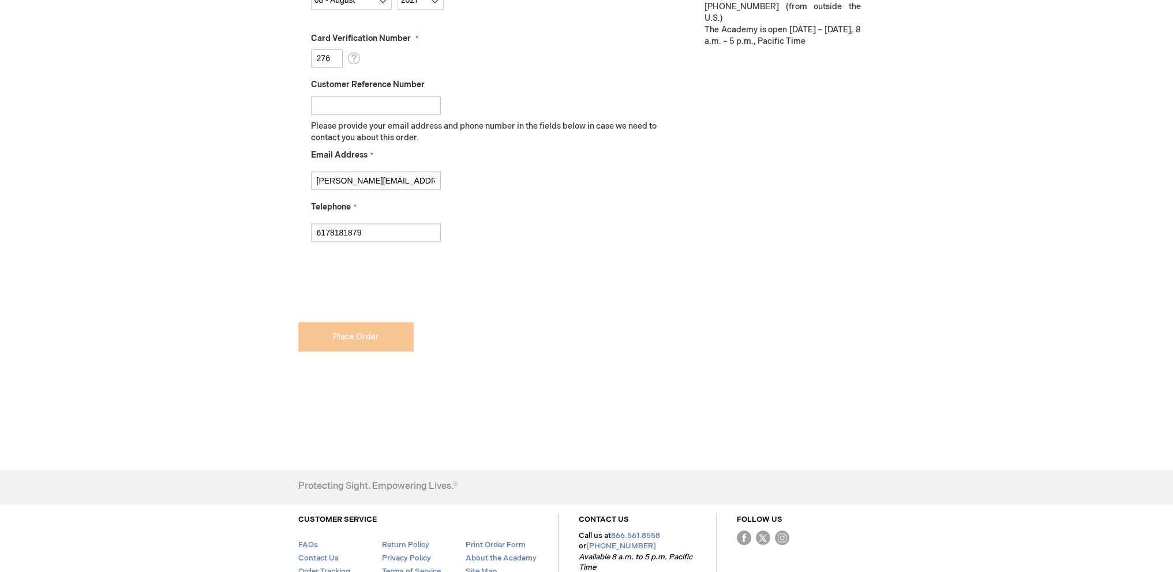
checkbox input "true"
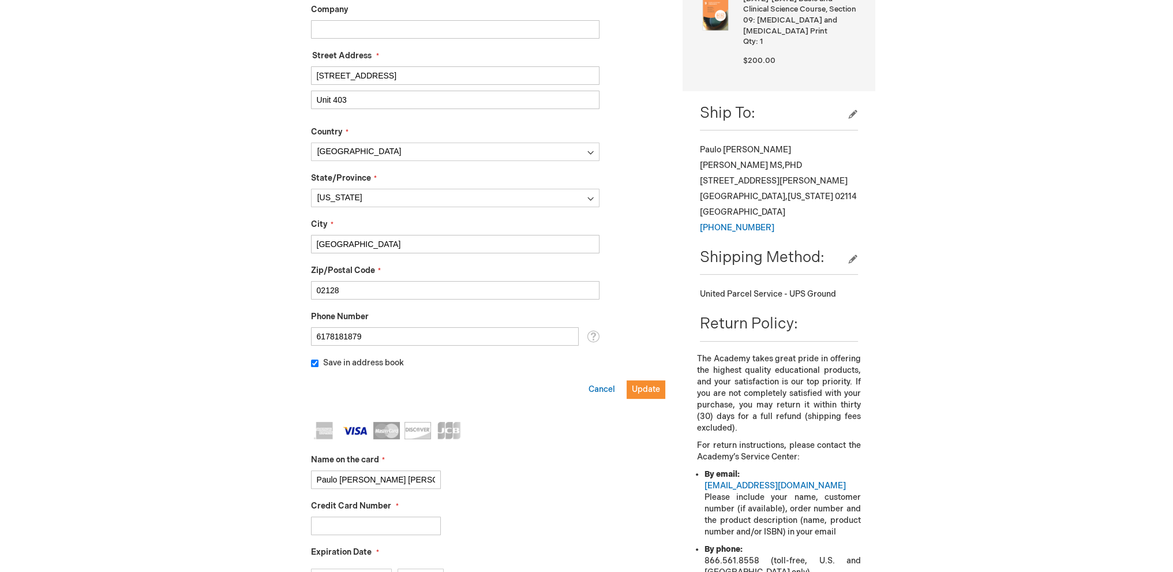
scroll to position [257, 0]
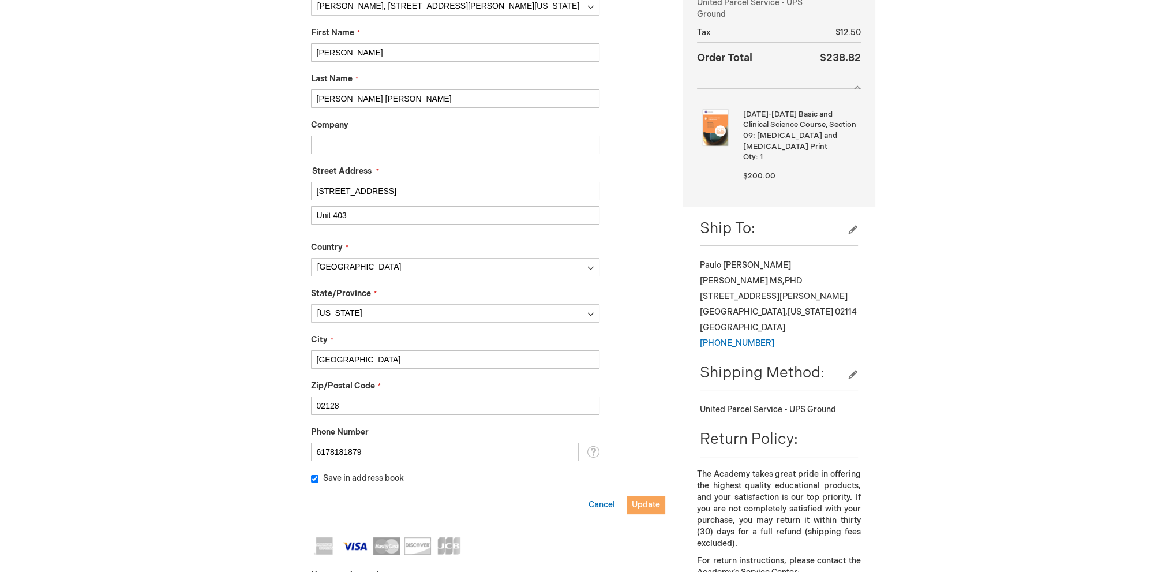
click at [643, 503] on span "Update" at bounding box center [646, 505] width 28 height 10
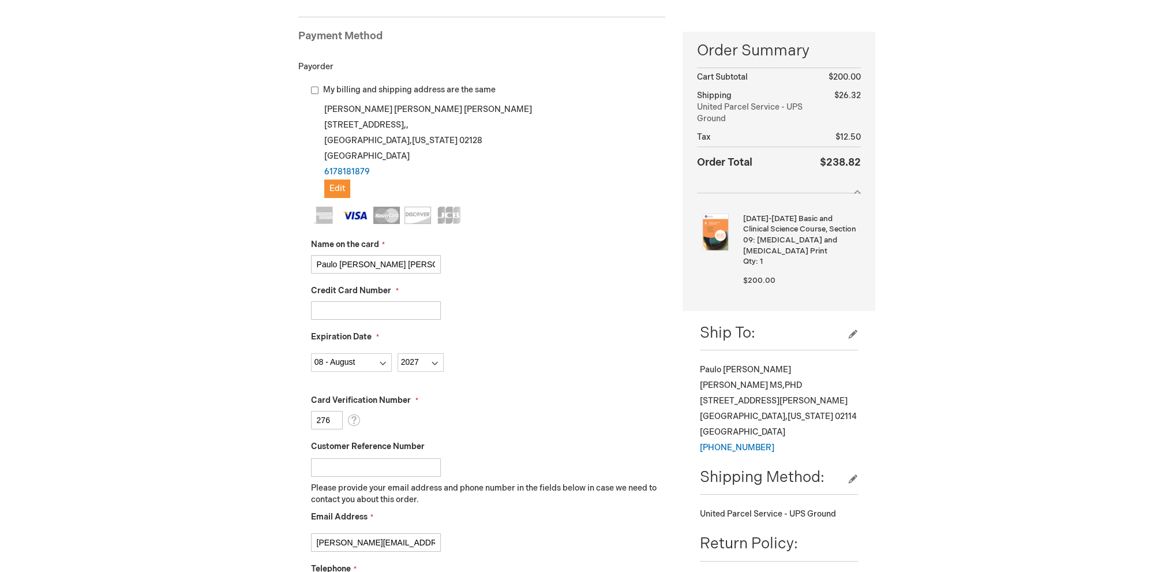
scroll to position [115, 0]
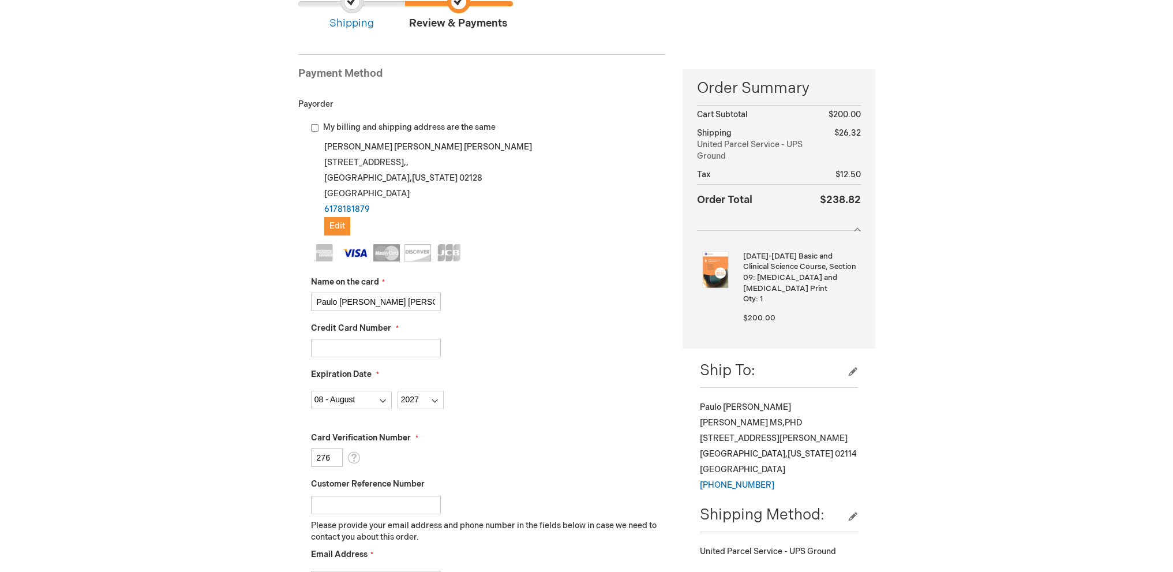
click at [310, 128] on div "My billing and shipping address are the same Paulo Jose Martins Bispo 287 Maver…" at bounding box center [482, 404] width 368 height 565
click at [316, 126] on input "My billing and shipping address are the same" at bounding box center [315, 128] width 8 height 8
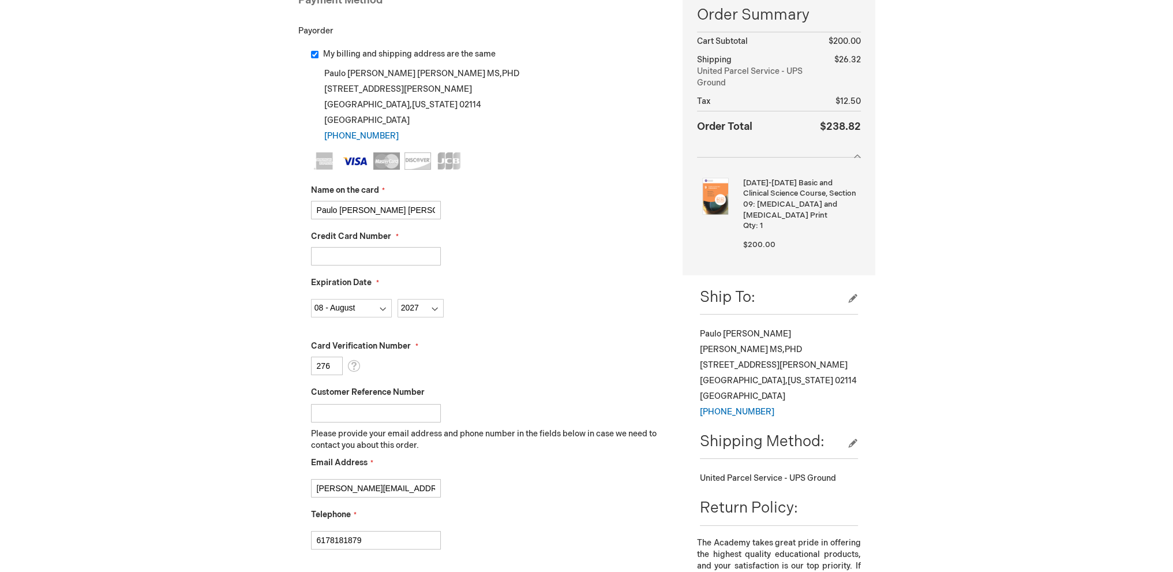
scroll to position [58, 0]
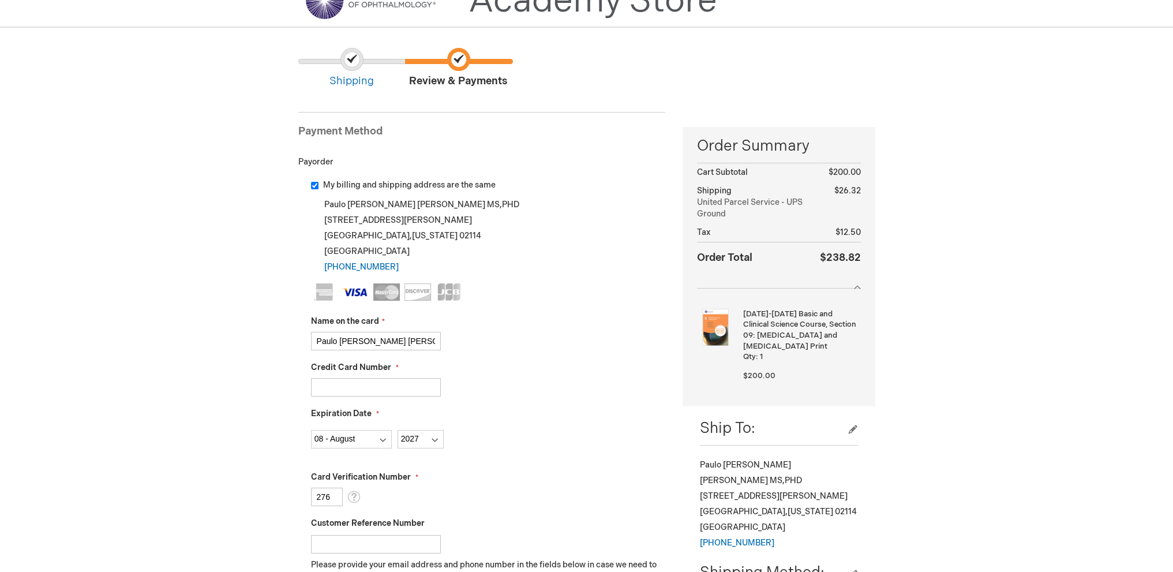
click at [316, 186] on input "My billing and shipping address are the same" at bounding box center [315, 186] width 8 height 8
checkbox input "false"
checkbox input "true"
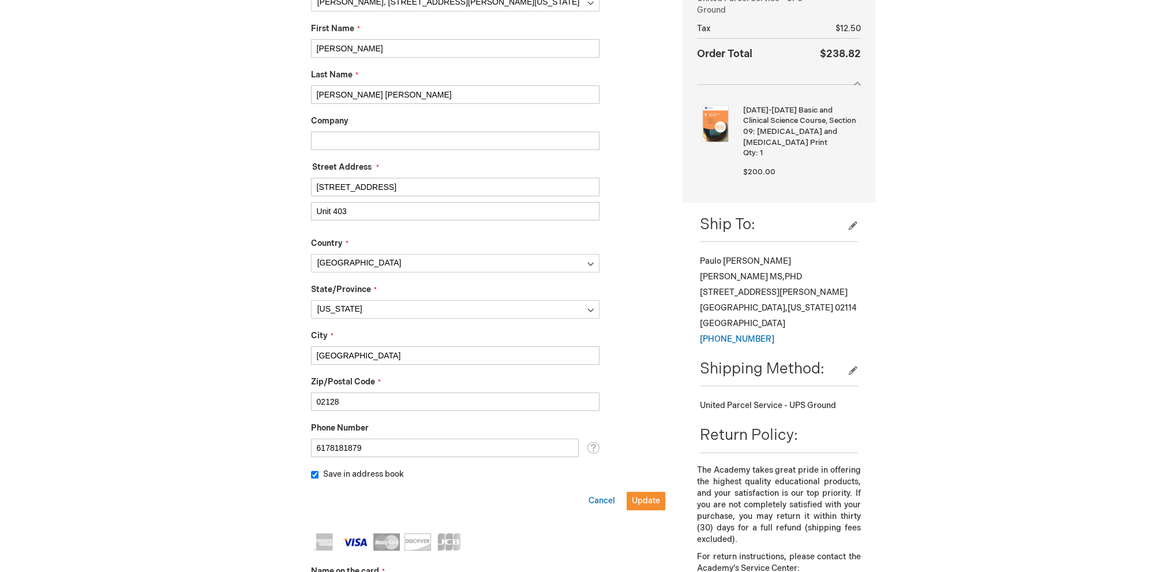
scroll to position [462, 0]
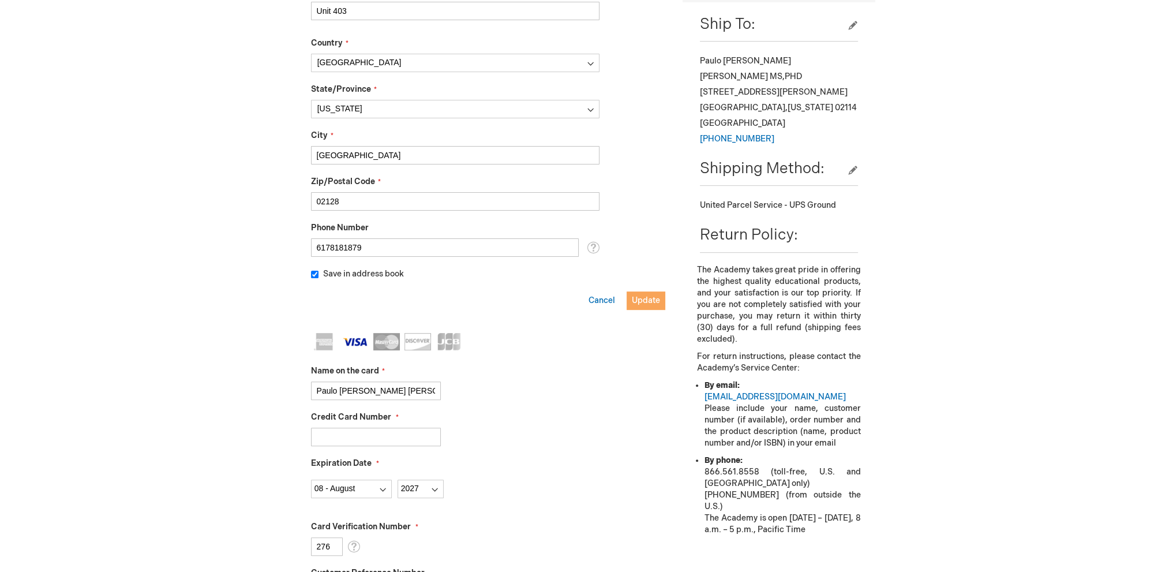
click at [634, 297] on span "Update" at bounding box center [646, 300] width 28 height 10
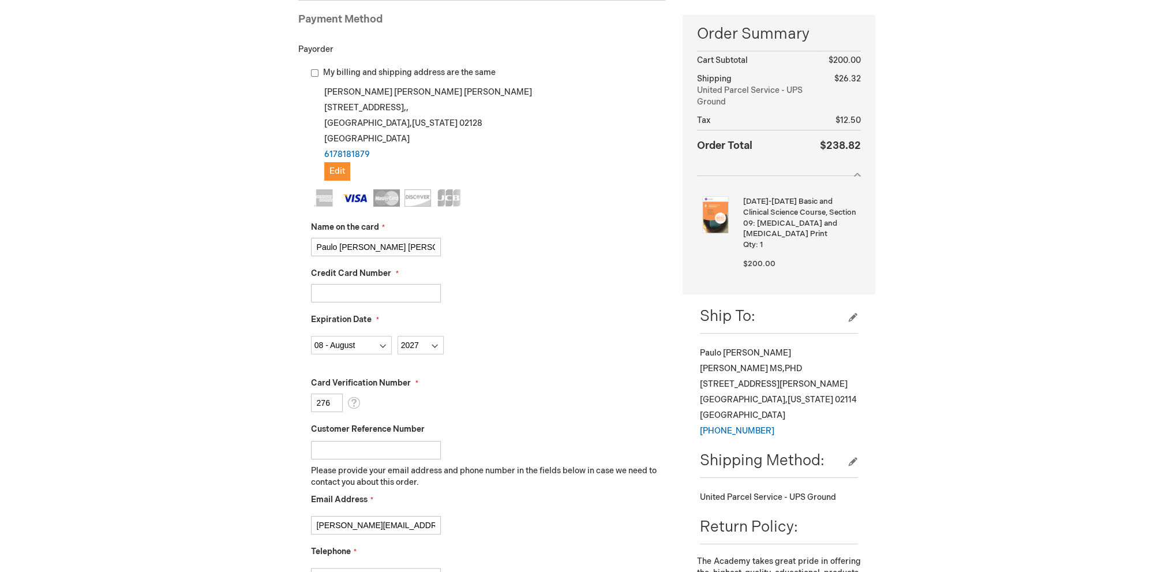
scroll to position [88, 0]
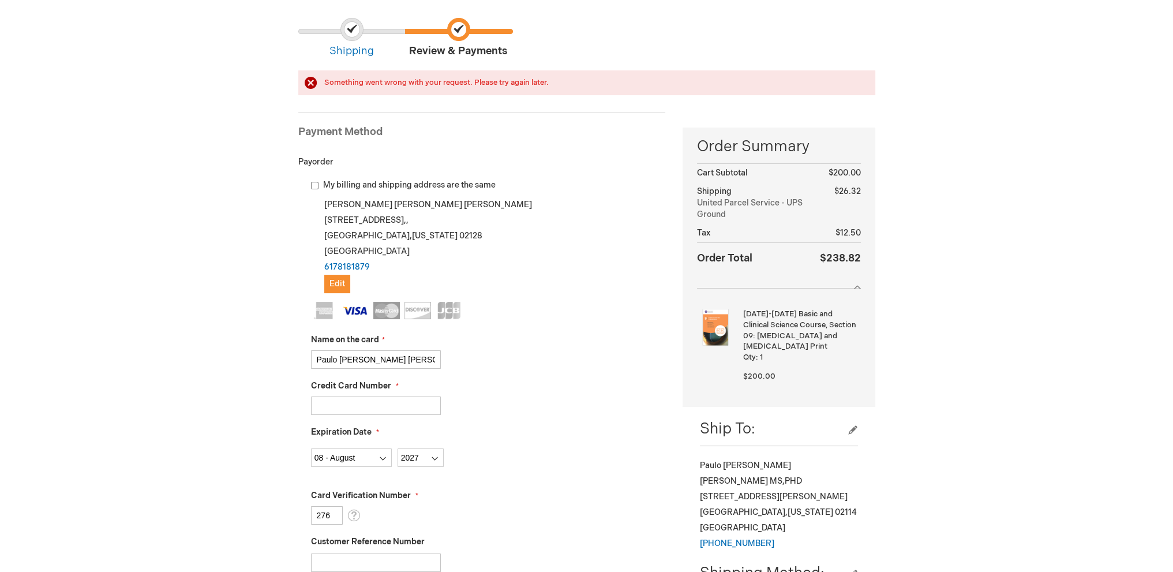
click at [252, 257] on div "Paulo Bispo Log Out Search My Cart 1 1 items CLOSE RECENTLY ADDED ITEM(S) Close…" at bounding box center [586, 554] width 1173 height 1285
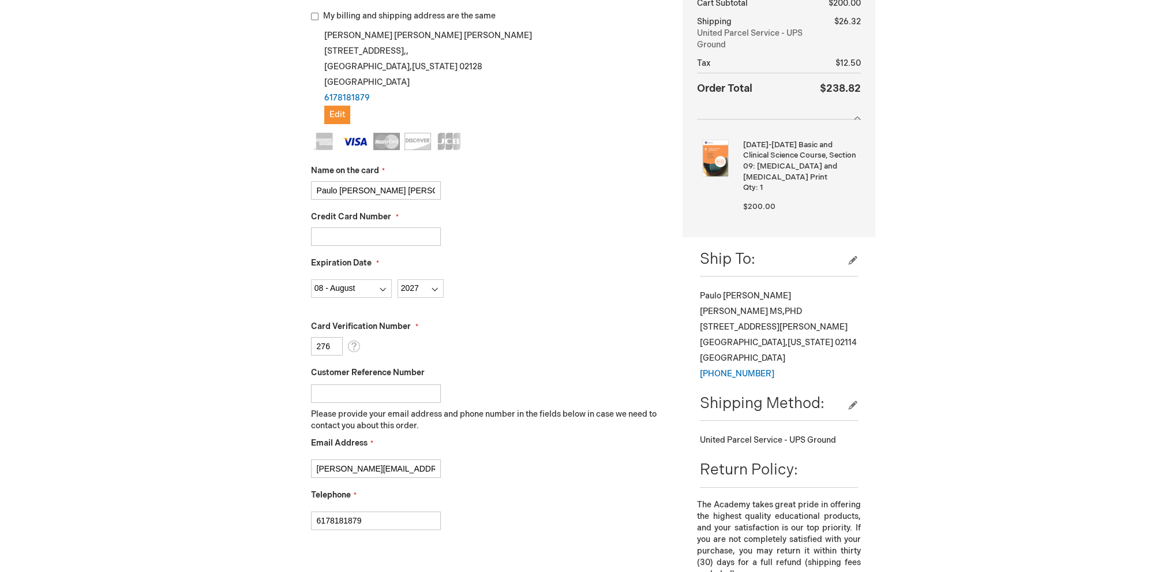
scroll to position [115, 0]
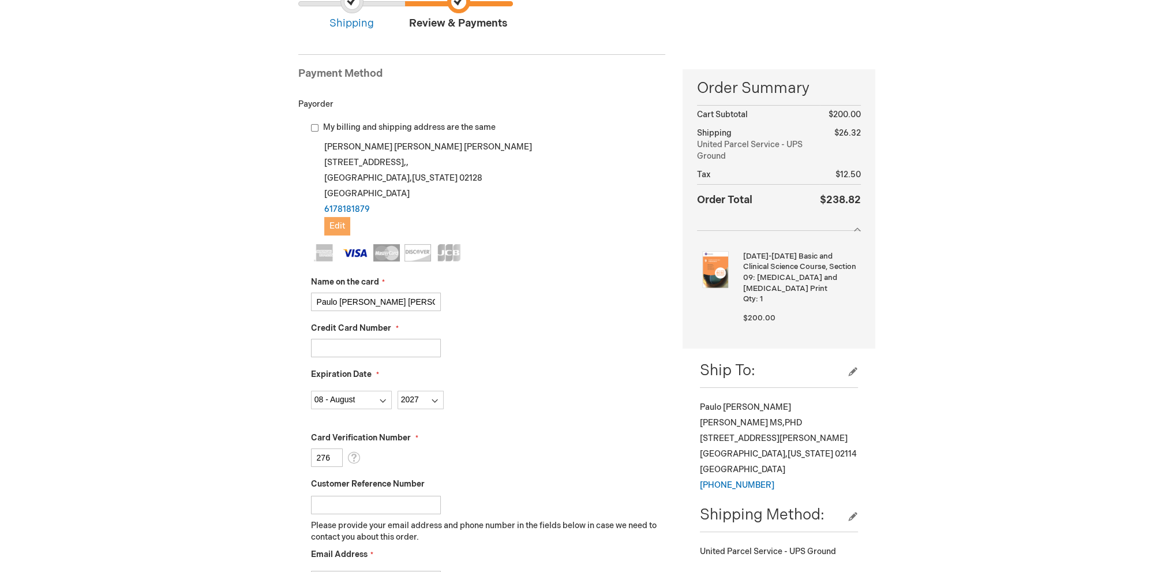
click at [342, 232] on button "Edit" at bounding box center [337, 226] width 26 height 18
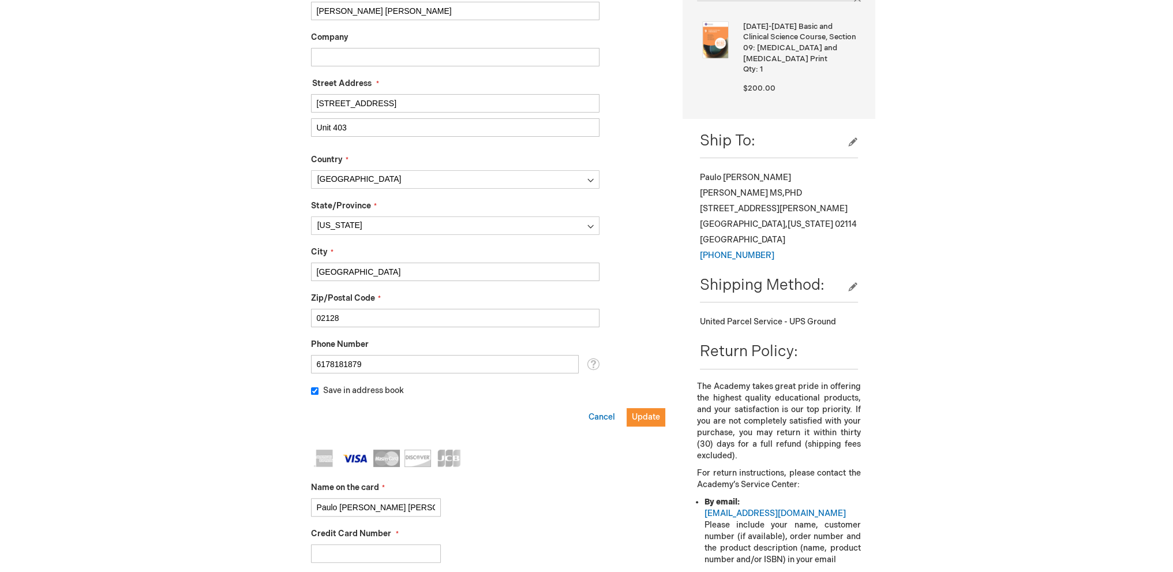
scroll to position [346, 0]
click at [640, 415] on span "Update" at bounding box center [646, 416] width 28 height 10
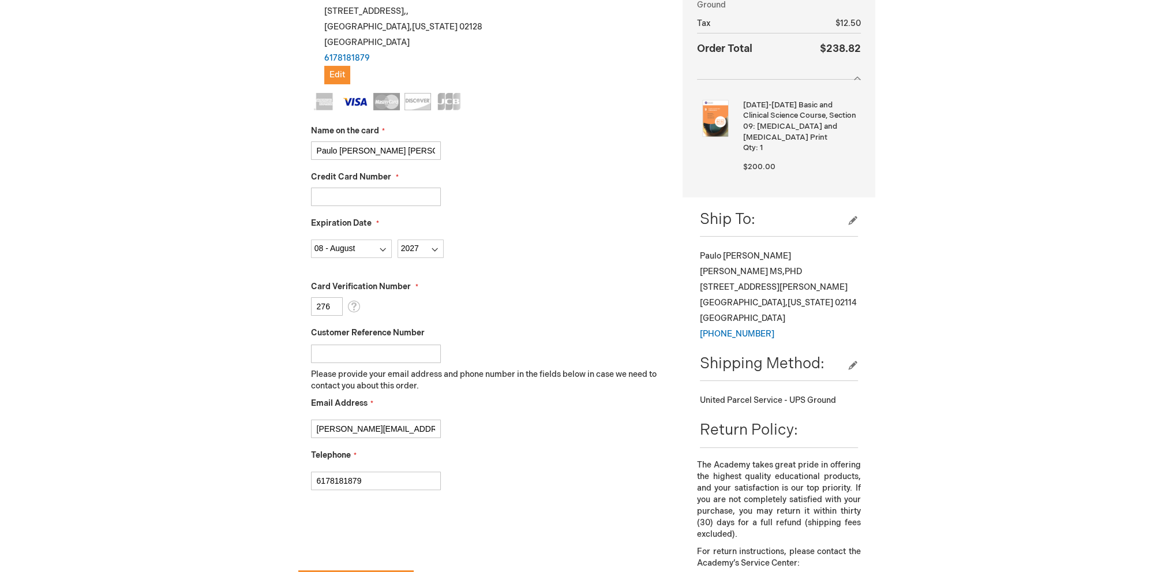
scroll to position [288, 0]
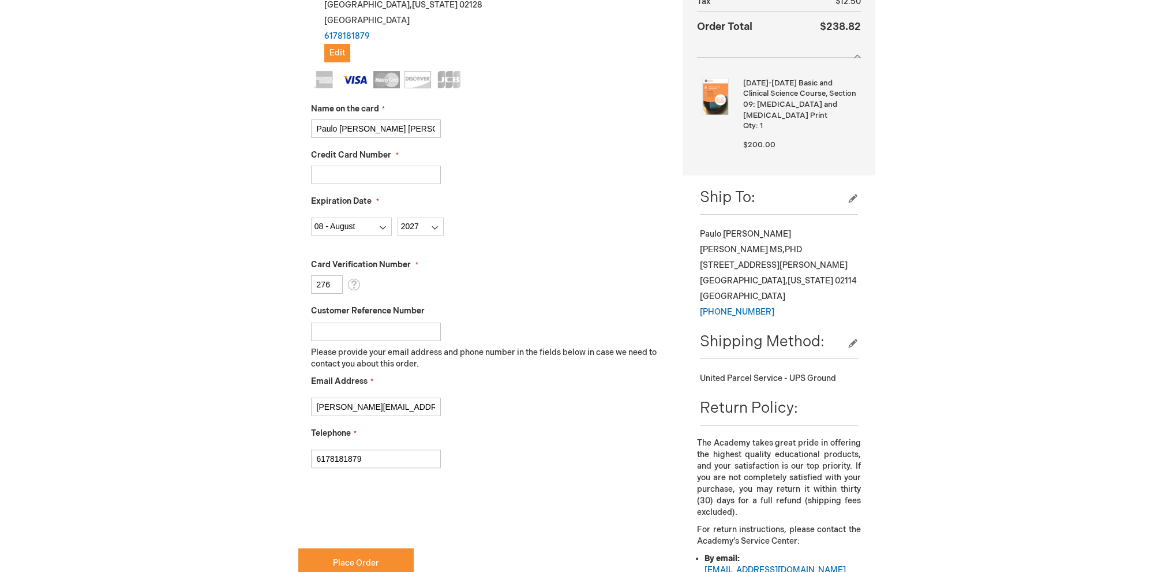
checkbox input "true"
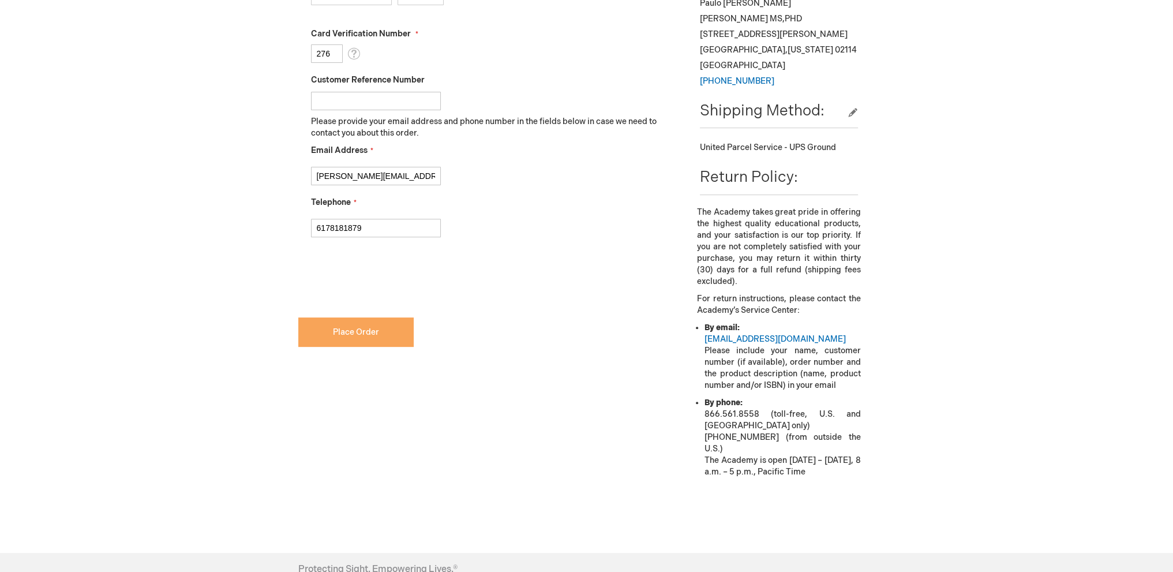
click at [340, 331] on span "Place Order" at bounding box center [356, 332] width 46 height 10
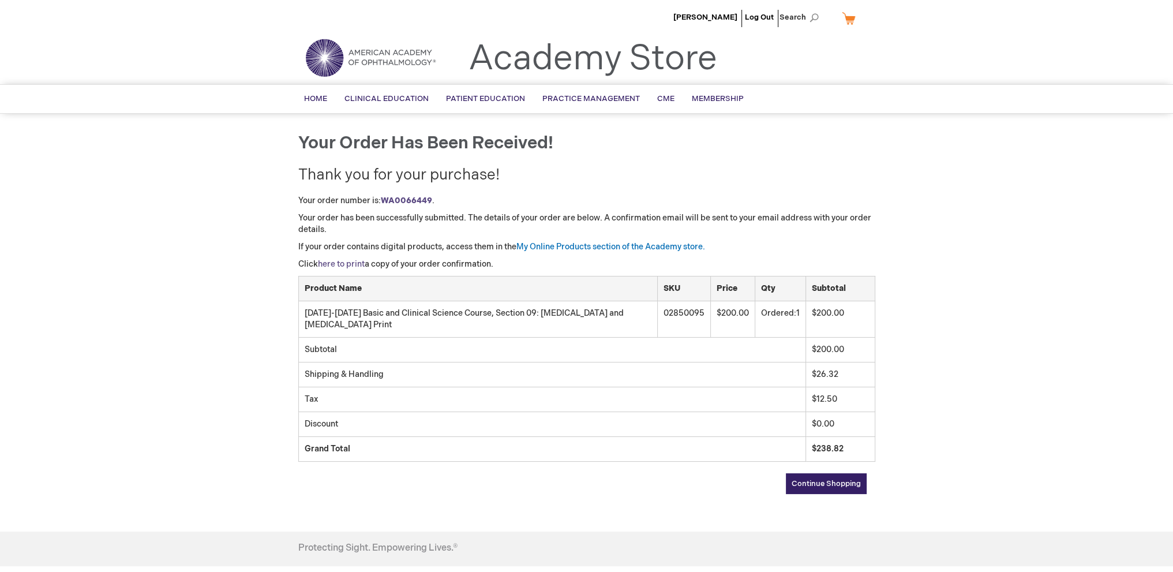
click at [344, 265] on link "here to print" at bounding box center [341, 264] width 47 height 10
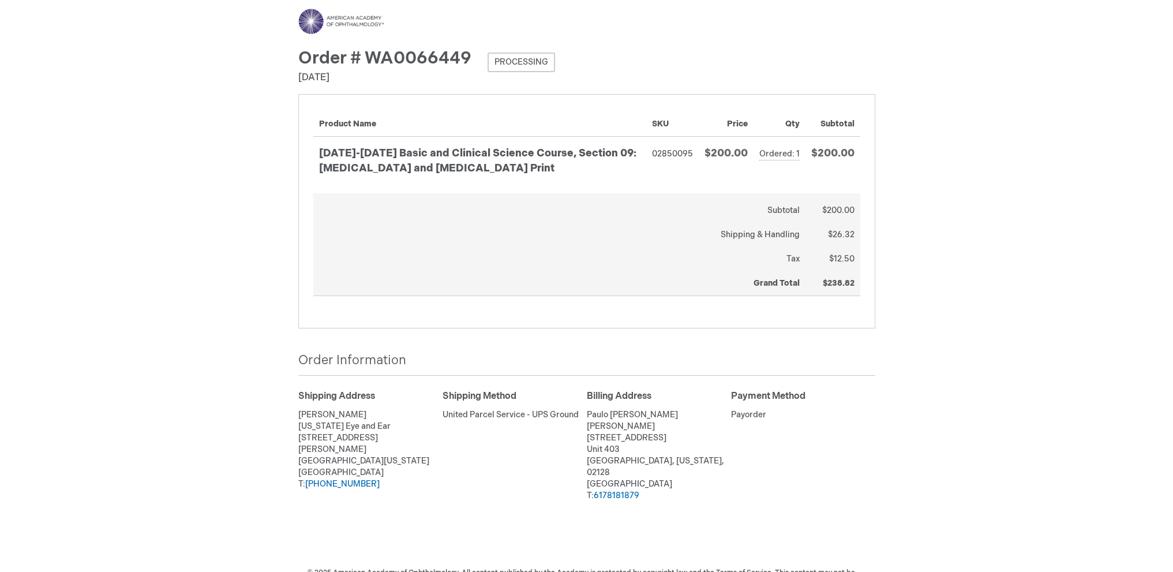
click at [970, 219] on div "Menu Search Search × Advanced Search Search Account Toggle Nav" at bounding box center [586, 302] width 1173 height 605
click at [1055, 266] on div "Menu Search Search × Advanced Search Search Account Toggle Nav" at bounding box center [586, 302] width 1173 height 605
